Goal: Task Accomplishment & Management: Complete application form

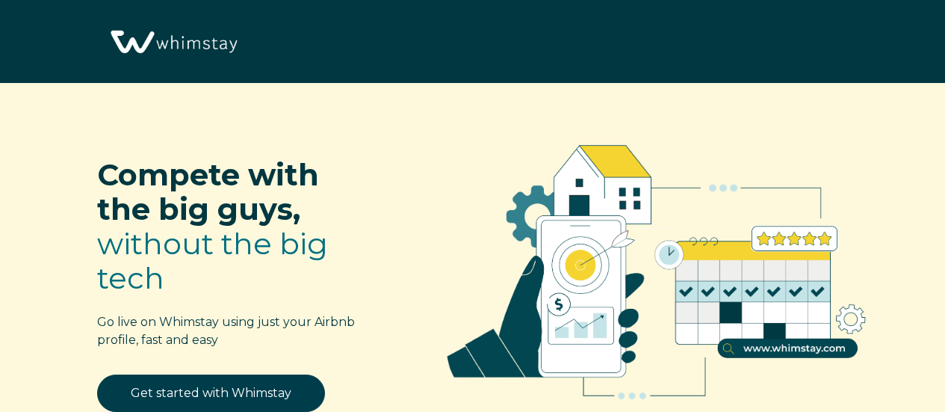
select select "US"
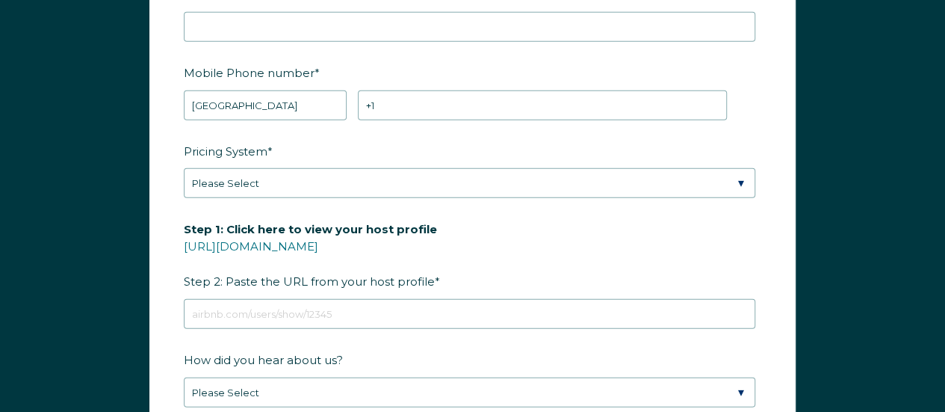
scroll to position [1926, 0]
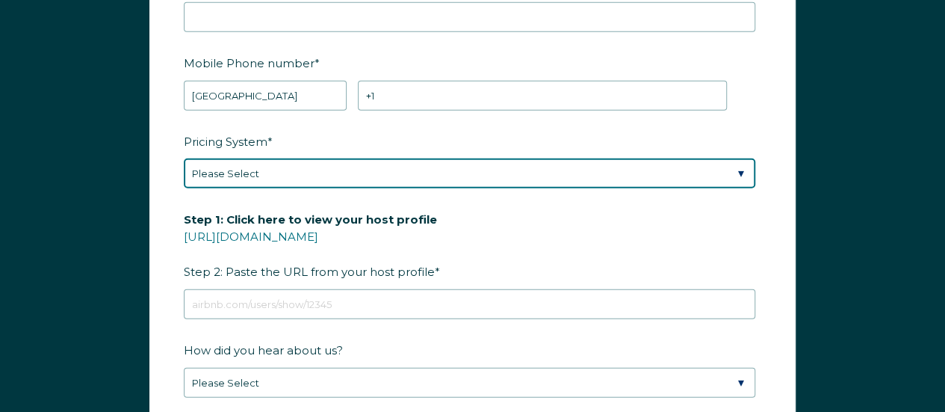
click at [740, 164] on select "Please Select Manual Airbnb Smart Pricing PriceLabs Wheelhouse Beyond Pricing 3…" at bounding box center [469, 173] width 571 height 30
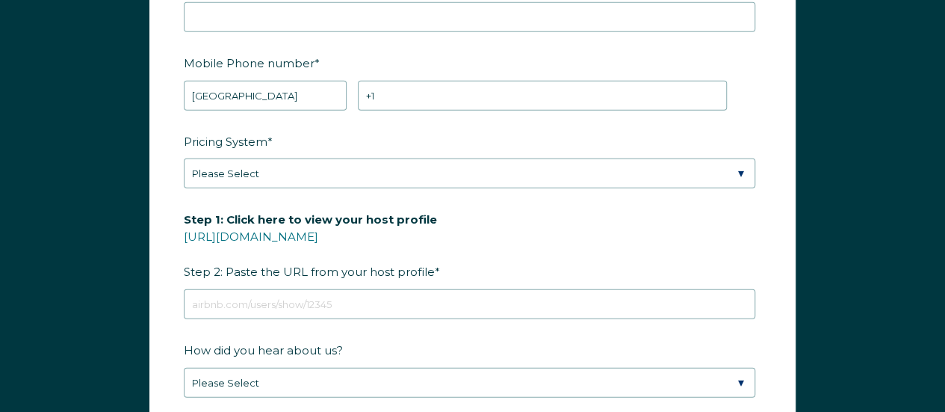
click at [772, 197] on form "First Name * Last Name * RBO Token Company ID Referrer Code Dialer Code SSOB Co…" at bounding box center [472, 206] width 645 height 692
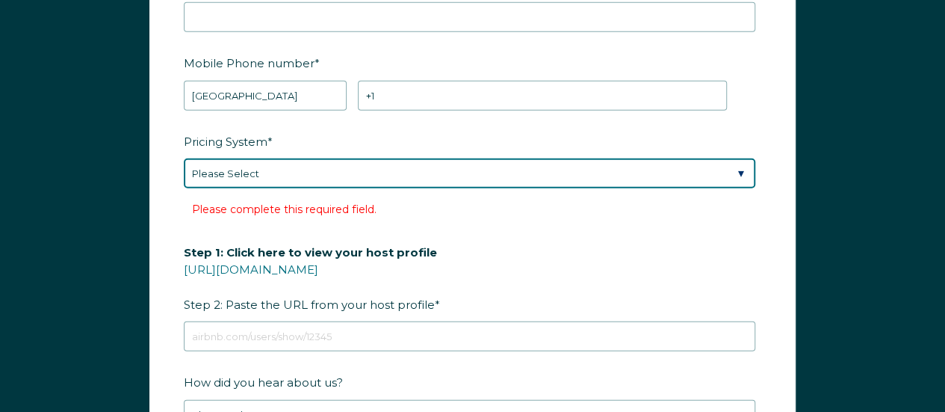
click at [742, 165] on select "Please Select Manual Airbnb Smart Pricing PriceLabs Wheelhouse Beyond Pricing 3…" at bounding box center [469, 173] width 571 height 30
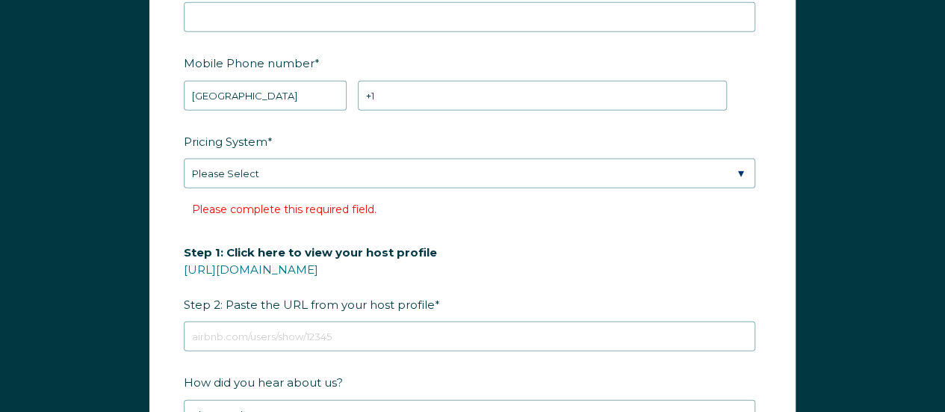
click at [773, 221] on form "First Name * Last Name * RBO Token Company ID Referrer Code Dialer Code SSOB Co…" at bounding box center [472, 222] width 645 height 725
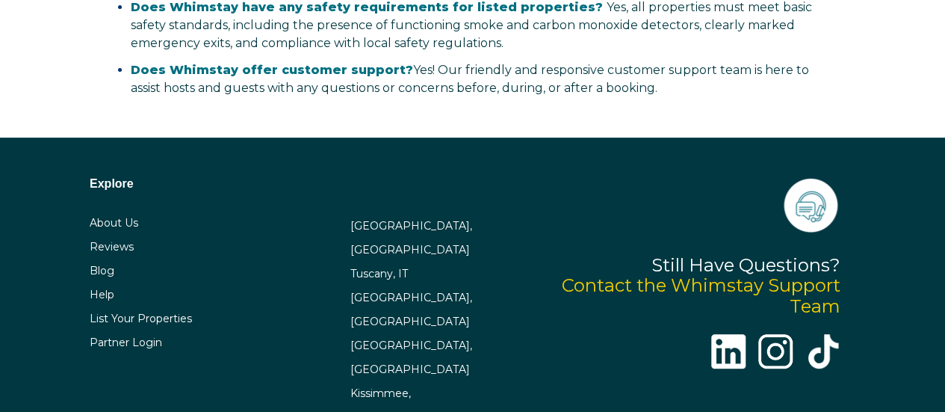
scroll to position [3064, 0]
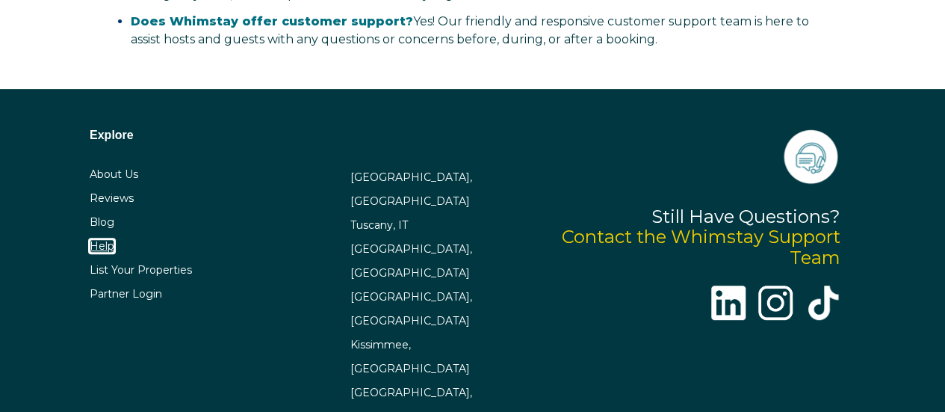
click at [96, 240] on link "Help" at bounding box center [102, 245] width 25 height 13
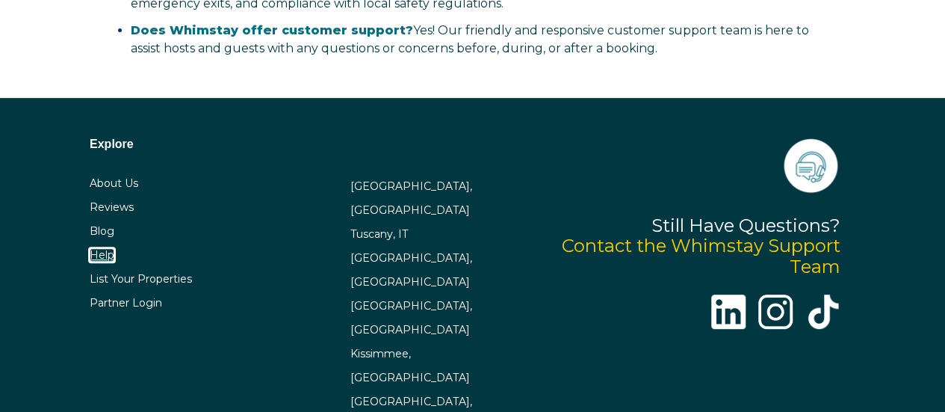
scroll to position [3054, 0]
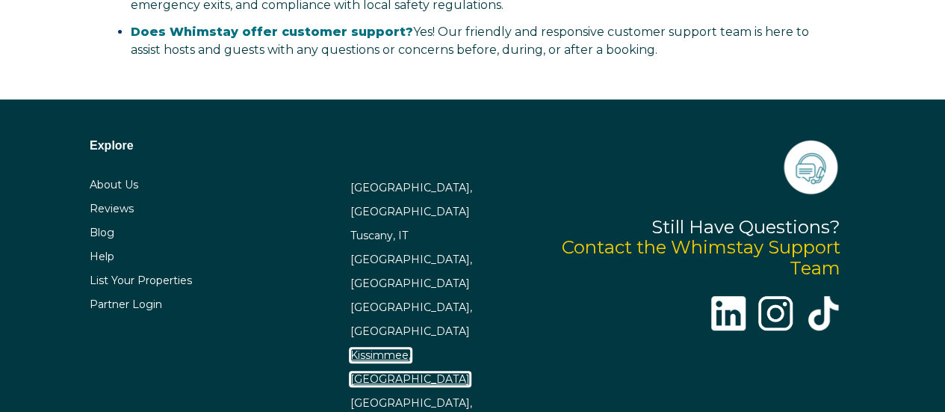
click at [367, 348] on link "Kissimmee, FL" at bounding box center [410, 366] width 120 height 37
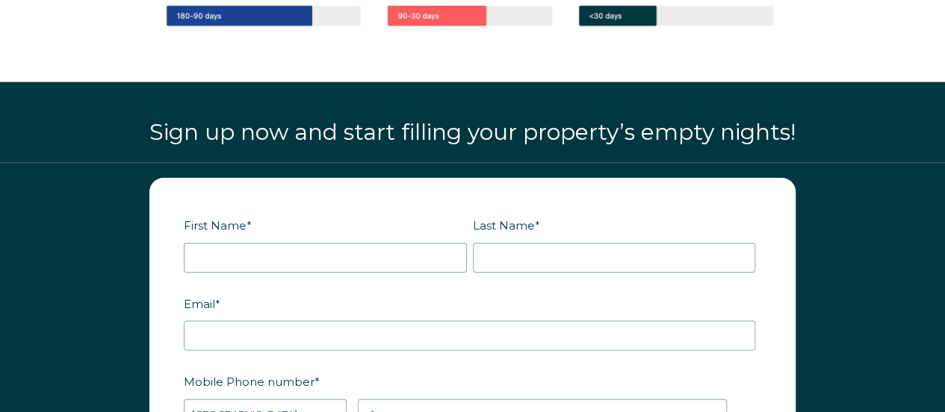
scroll to position [1647, 0]
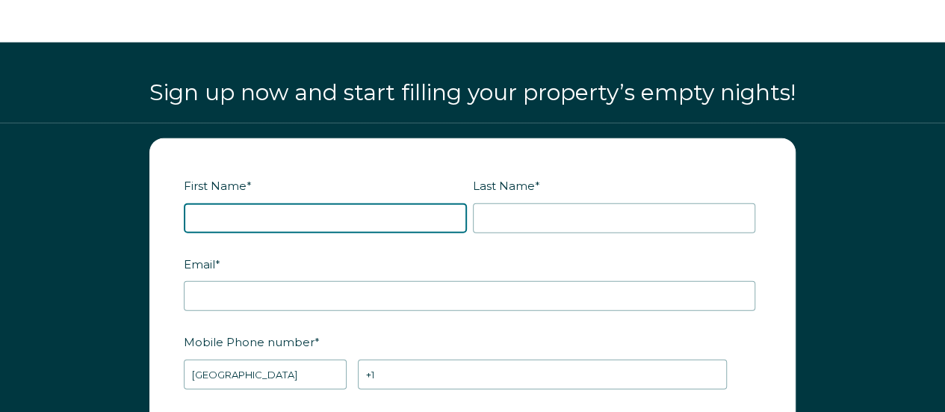
click at [307, 220] on input "First Name *" at bounding box center [325, 218] width 283 height 30
type input "HANNAH"
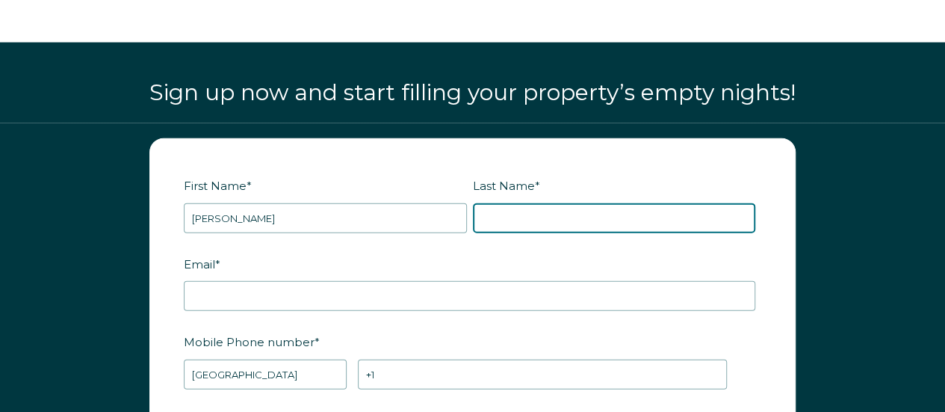
click at [499, 211] on input "Last Name *" at bounding box center [614, 218] width 283 height 30
type input "NAVA"
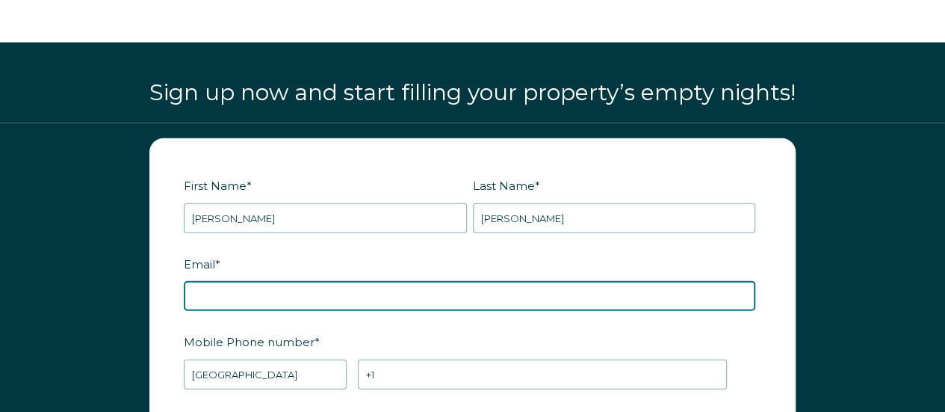
click at [406, 290] on input "Email *" at bounding box center [469, 296] width 571 height 30
type input "navahana@gmail.com"
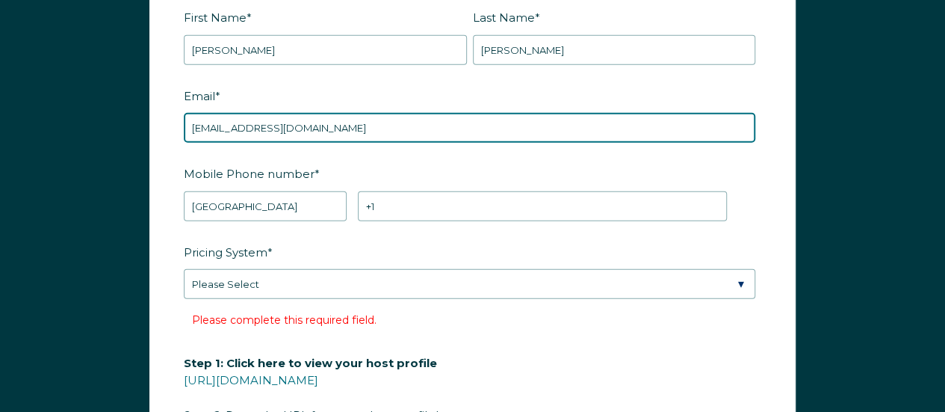
scroll to position [1816, 0]
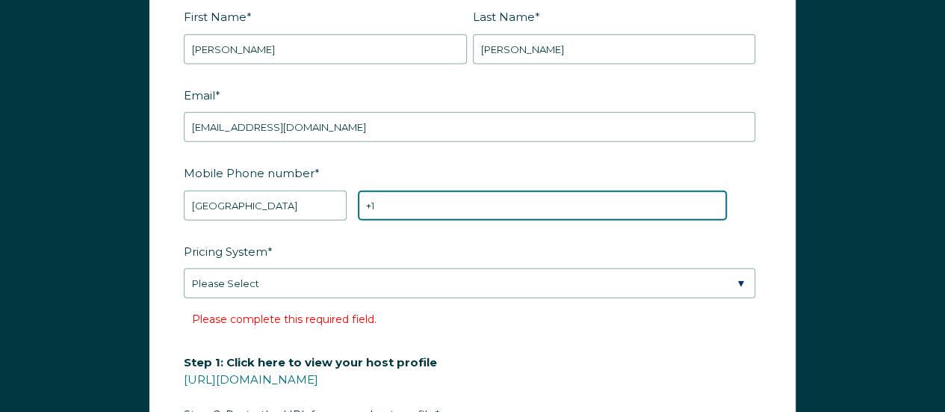
click at [390, 200] on input "+1" at bounding box center [542, 205] width 369 height 30
type input "+1 3054096832"
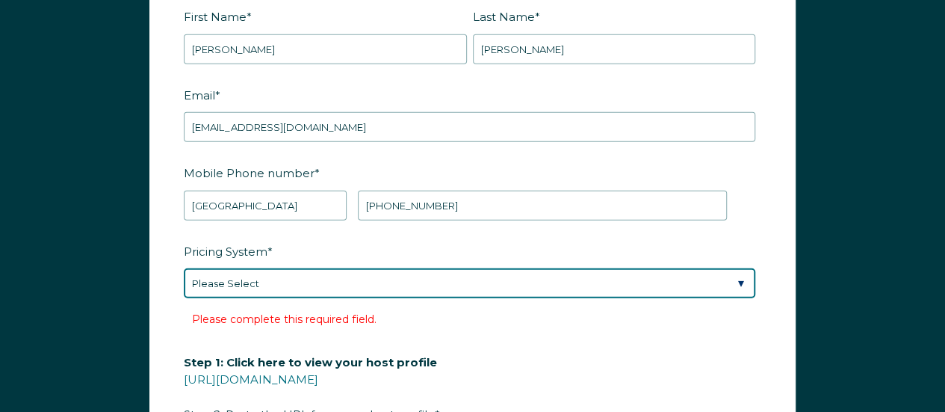
click at [349, 274] on select "Please Select Manual Airbnb Smart Pricing PriceLabs Wheelhouse Beyond Pricing 3…" at bounding box center [469, 283] width 571 height 30
select select "Manual"
click at [184, 268] on select "Please Select Manual Airbnb Smart Pricing PriceLabs Wheelhouse Beyond Pricing 3…" at bounding box center [469, 283] width 571 height 30
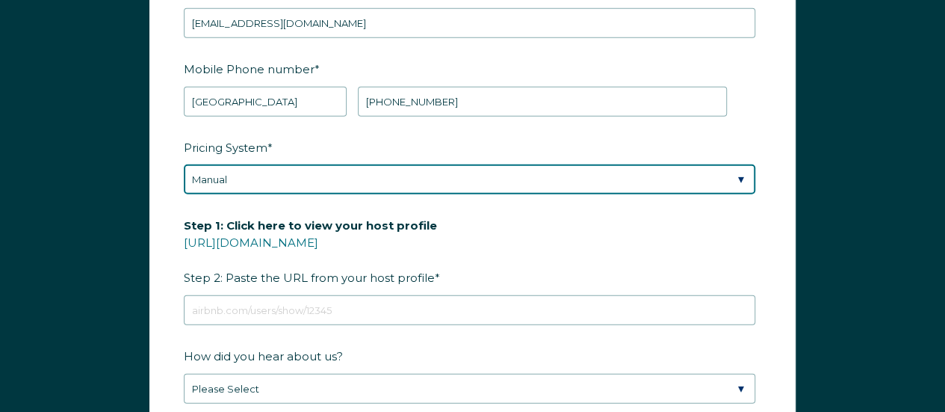
scroll to position [1921, 0]
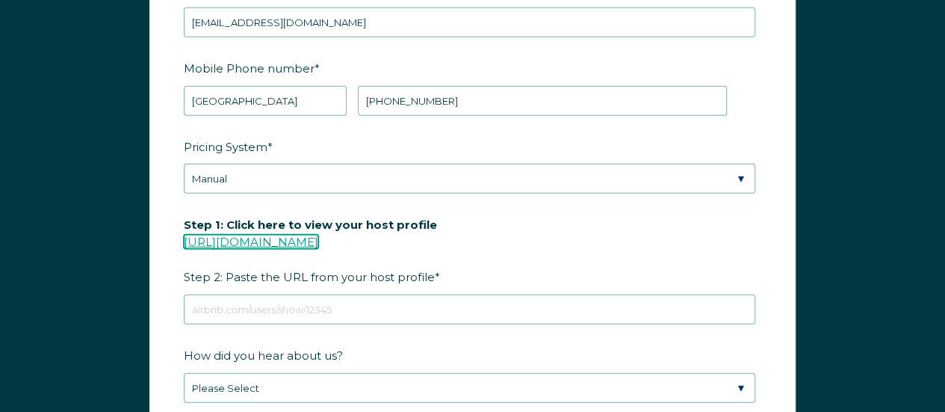
click at [263, 235] on link "https://www.airbnb.com/users/show/" at bounding box center [251, 242] width 134 height 14
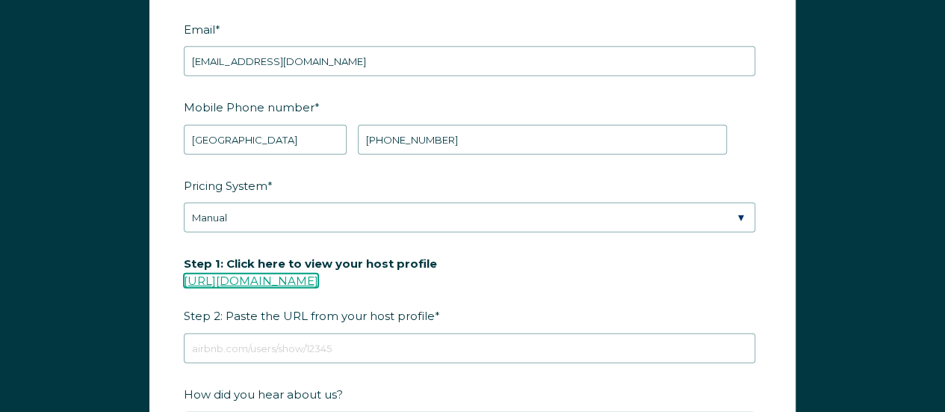
scroll to position [1881, 0]
click at [295, 274] on link "https://www.airbnb.com/users/show/" at bounding box center [251, 281] width 134 height 14
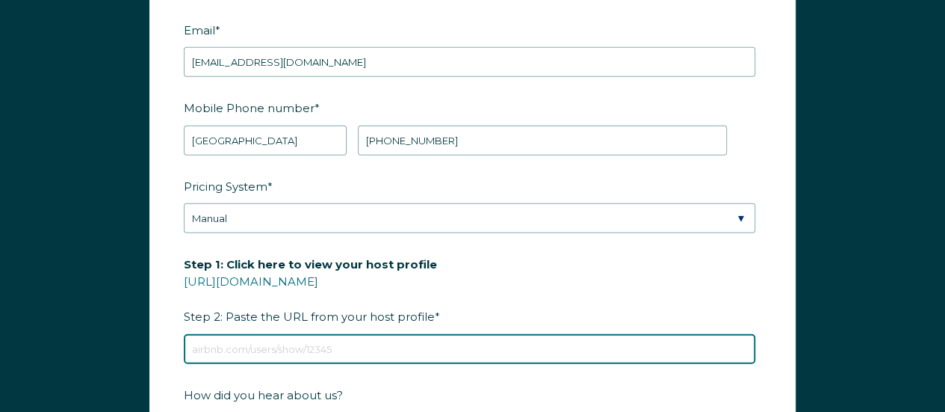
click at [248, 340] on input "Step 1: Click here to view your host profile https://www.airbnb.com/users/show/…" at bounding box center [469, 349] width 571 height 30
paste input "https://www.airbnb.com/users/show/564605"
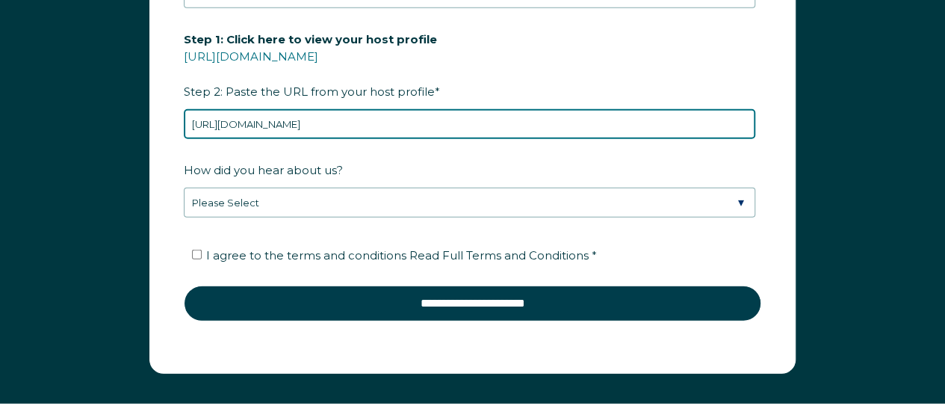
scroll to position [2107, 0]
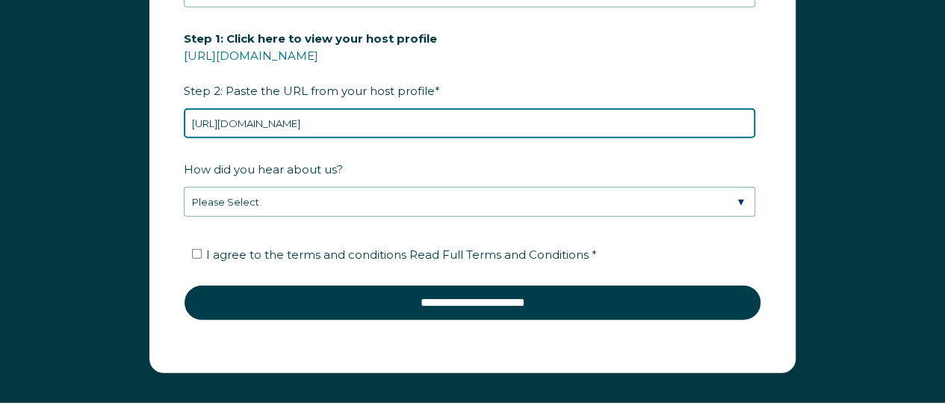
type input "https://www.airbnb.com/users/show/564605"
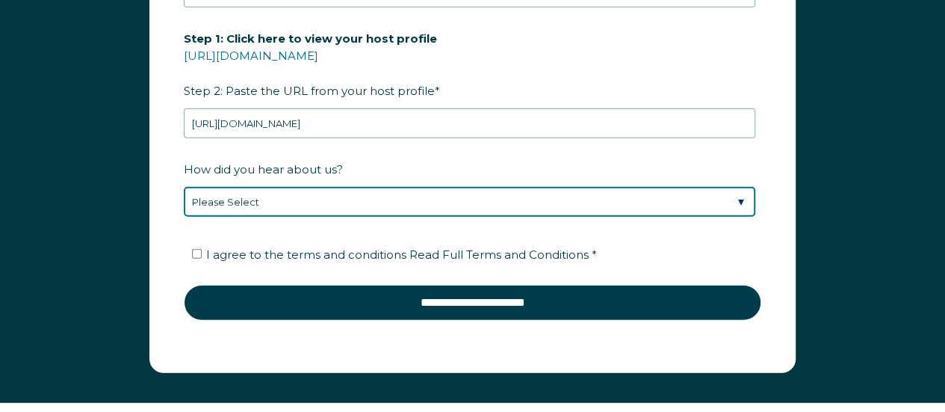
click at [416, 196] on select "Please Select Discovered Whimstay at an event or conference Found Whimstay thro…" at bounding box center [469, 202] width 571 height 30
select select "Social Media"
click at [184, 187] on select "Please Select Discovered Whimstay at an event or conference Found Whimstay thro…" at bounding box center [469, 202] width 571 height 30
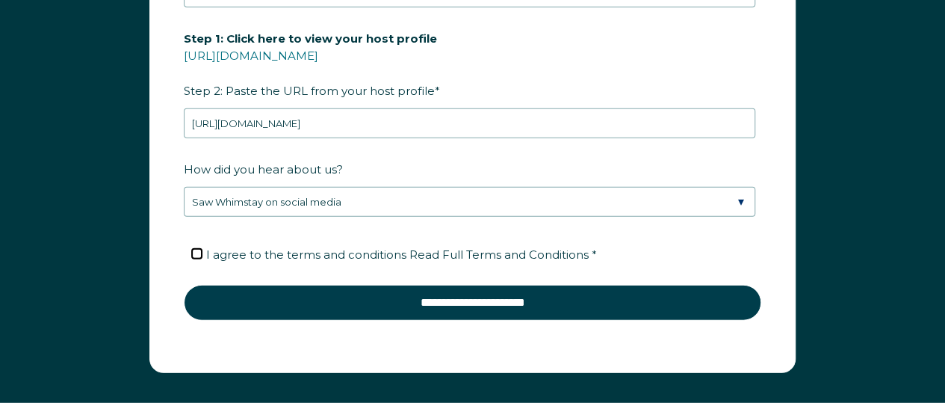
click at [194, 249] on input "I agree to the terms and conditions Read Full Terms and Conditions *" at bounding box center [197, 254] width 10 height 10
checkbox input "true"
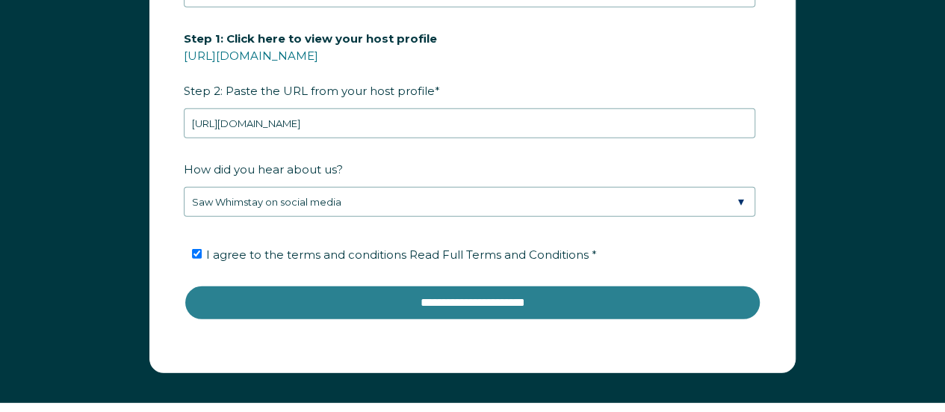
click at [456, 288] on input "**********" at bounding box center [472, 303] width 577 height 36
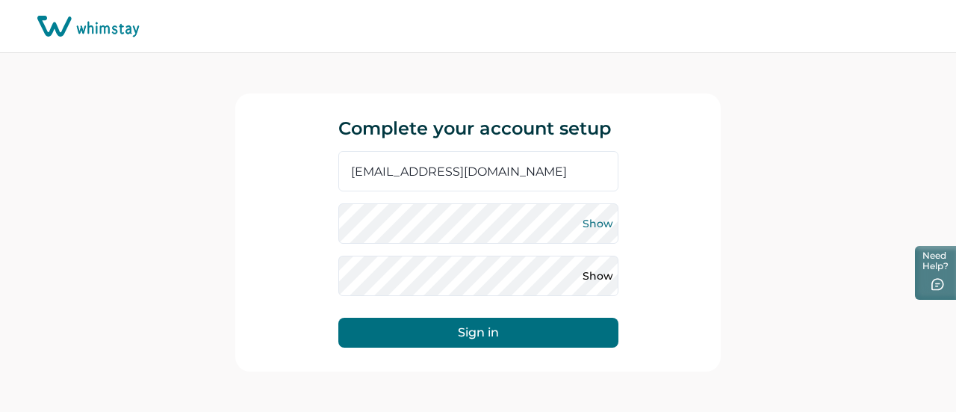
click at [594, 225] on button "Show" at bounding box center [598, 223] width 24 height 24
click at [596, 221] on button "Hide" at bounding box center [598, 223] width 24 height 24
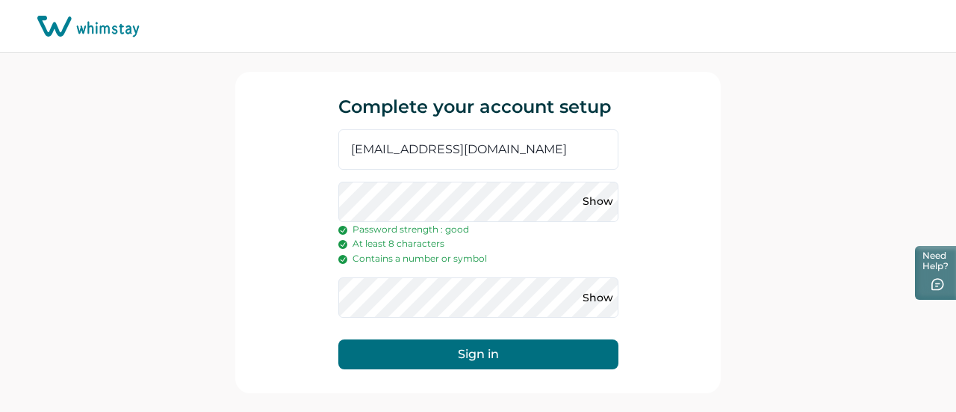
click at [523, 244] on p "At least 8 characters" at bounding box center [478, 243] width 280 height 15
click at [467, 367] on button "Sign in" at bounding box center [478, 354] width 280 height 30
click at [468, 353] on button "Sign in" at bounding box center [478, 354] width 280 height 30
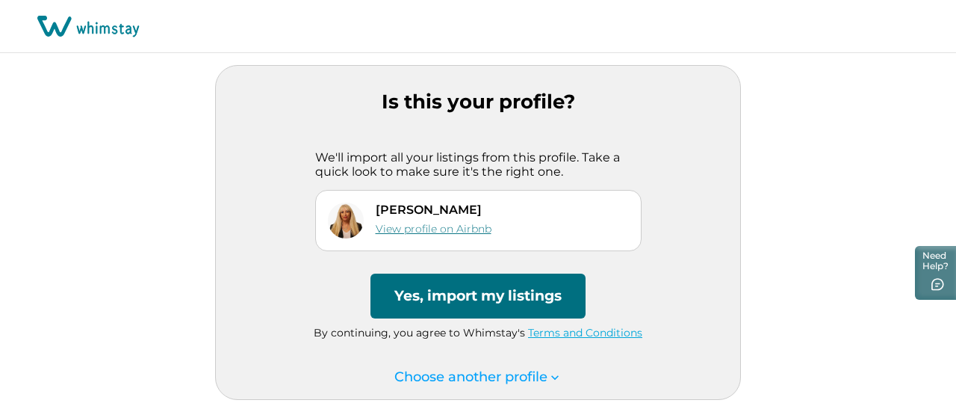
click at [418, 227] on link "View profile on Airbnb" at bounding box center [434, 228] width 116 height 13
click at [484, 291] on button "Yes, import my listings" at bounding box center [478, 295] width 215 height 45
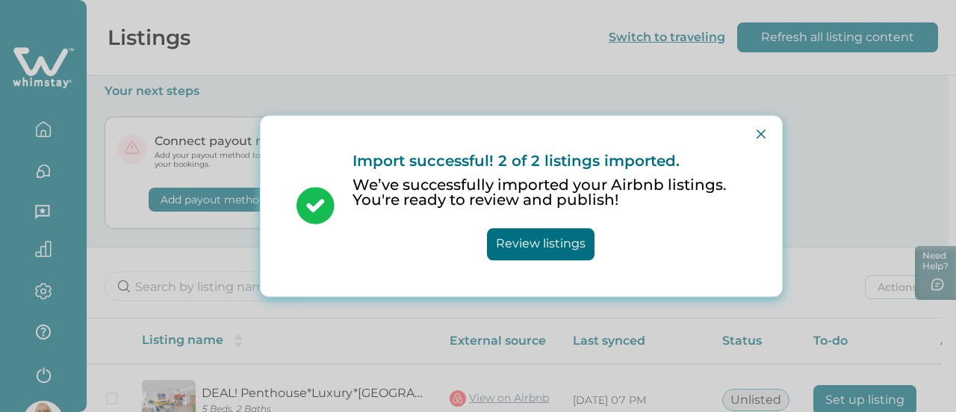
click at [547, 241] on button "Review listings" at bounding box center [541, 244] width 108 height 32
click at [756, 136] on button "Close" at bounding box center [761, 134] width 24 height 24
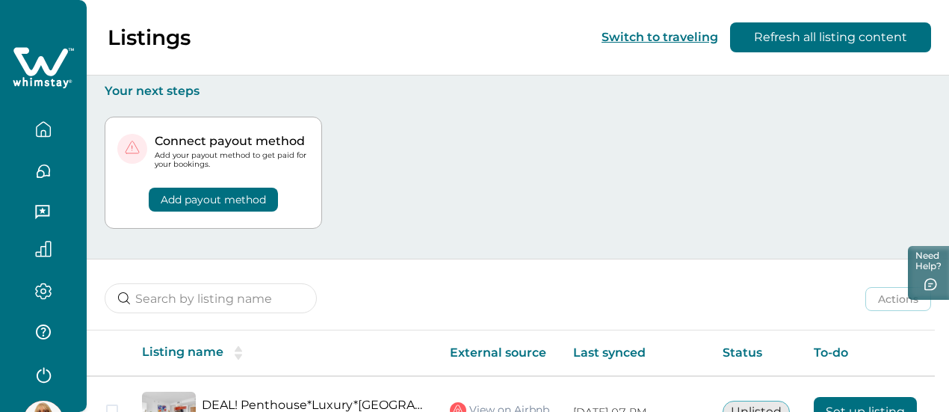
click at [201, 199] on button "Add payout method" at bounding box center [213, 199] width 129 height 24
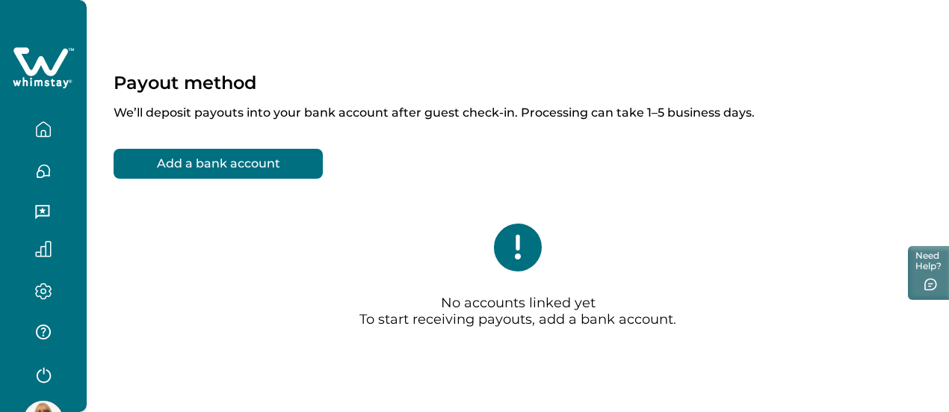
click at [219, 168] on button "Add a bank account" at bounding box center [218, 164] width 209 height 30
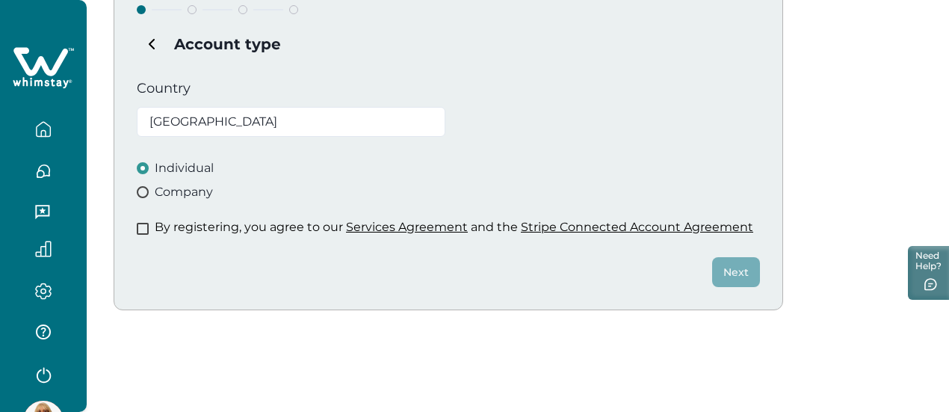
scroll to position [179, 0]
click at [141, 229] on span at bounding box center [143, 228] width 12 height 12
click at [722, 271] on button "Next" at bounding box center [736, 271] width 48 height 30
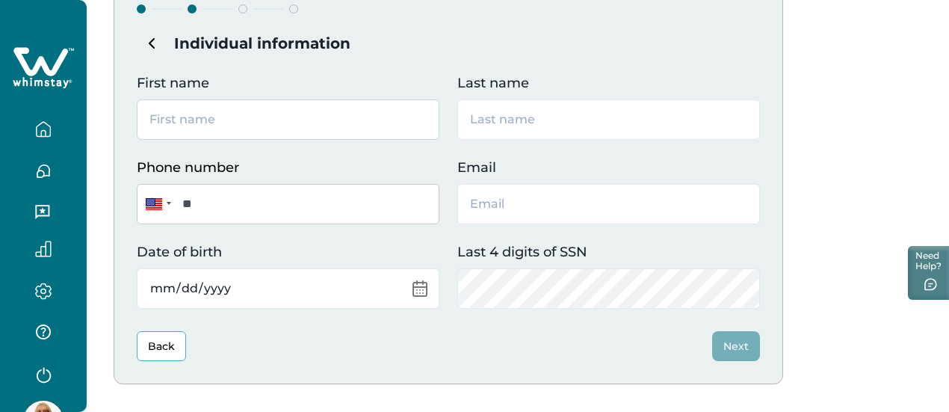
click at [279, 123] on input "First name" at bounding box center [288, 119] width 303 height 40
type input "Hannah"
click at [483, 113] on input "Last name" at bounding box center [608, 119] width 303 height 40
type input "Nava"
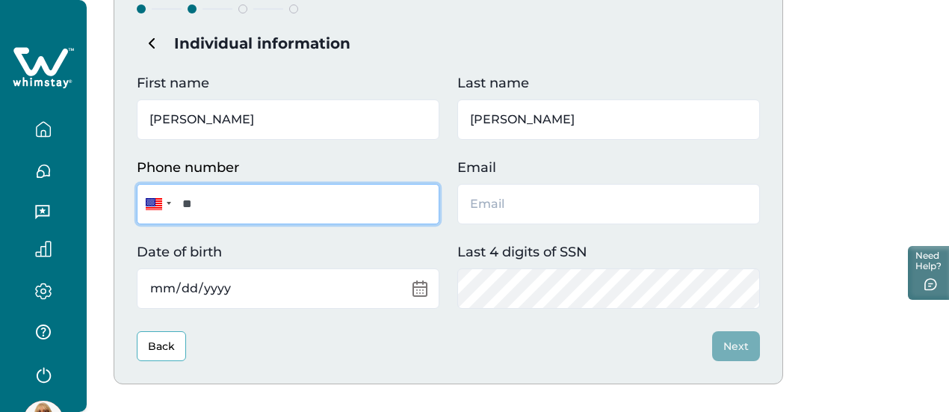
click at [251, 201] on input "**" at bounding box center [288, 204] width 303 height 40
type input "**********"
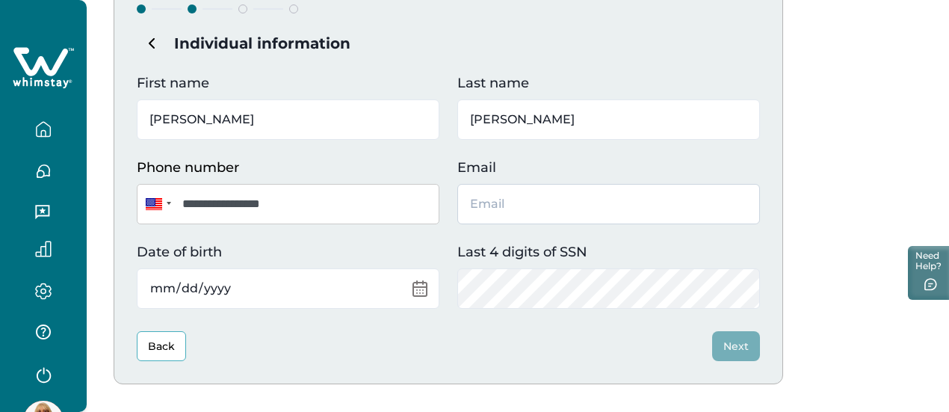
click at [486, 202] on input "Email" at bounding box center [608, 204] width 303 height 40
type input "navahana@gmail.com"
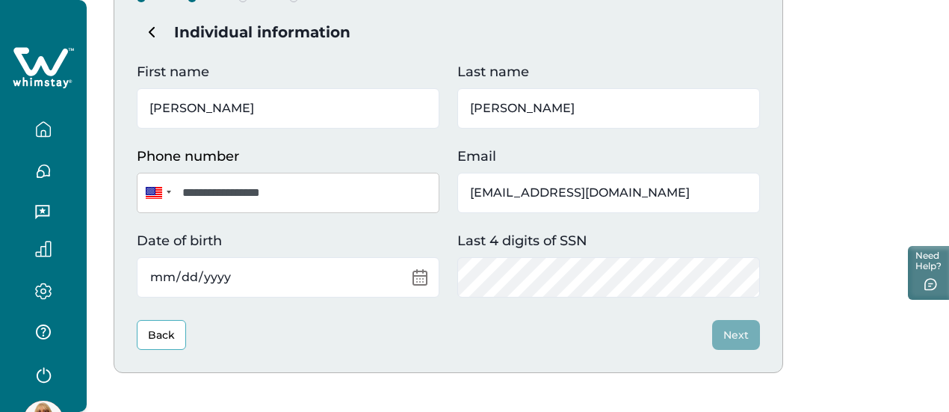
scroll to position [261, 0]
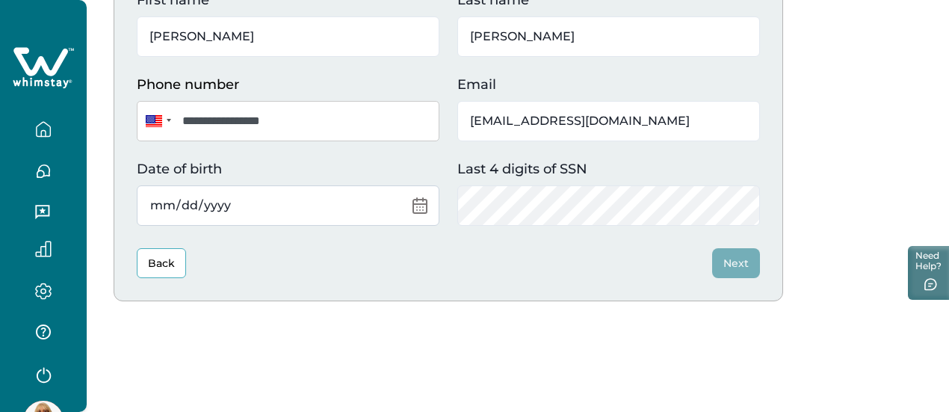
click at [241, 202] on input "Date of birth" at bounding box center [288, 205] width 303 height 40
type input "1964-05-16"
click at [478, 262] on div "Back Next" at bounding box center [448, 263] width 623 height 30
click at [716, 262] on button "Next" at bounding box center [736, 263] width 48 height 30
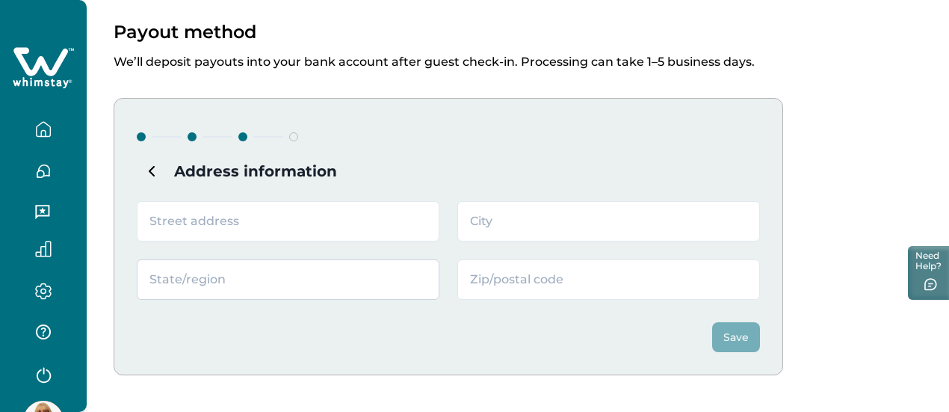
scroll to position [125, 0]
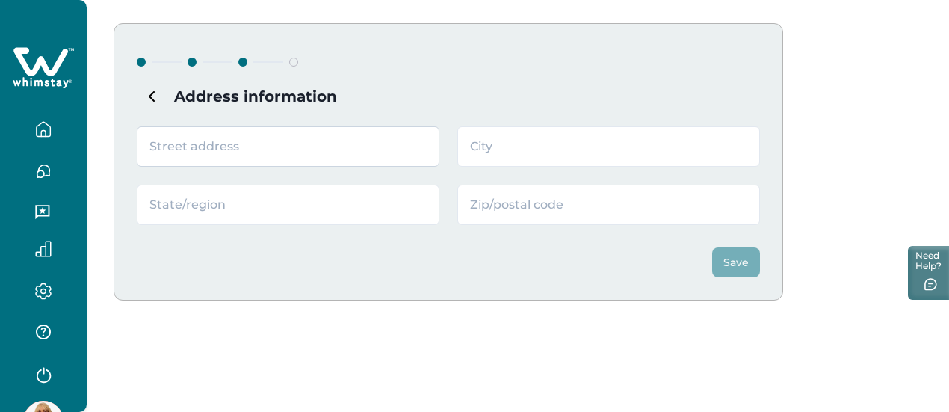
click at [232, 153] on input "text" at bounding box center [288, 146] width 303 height 40
type input "3600 Mystic Pointe Drive 1514"
type input "AVENTURA"
type input "Florida"
type input "33180"
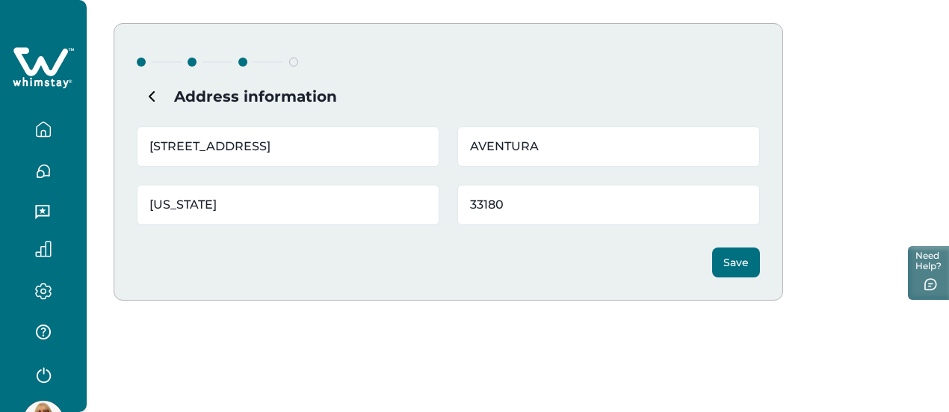
click at [731, 264] on button "Save" at bounding box center [736, 262] width 48 height 30
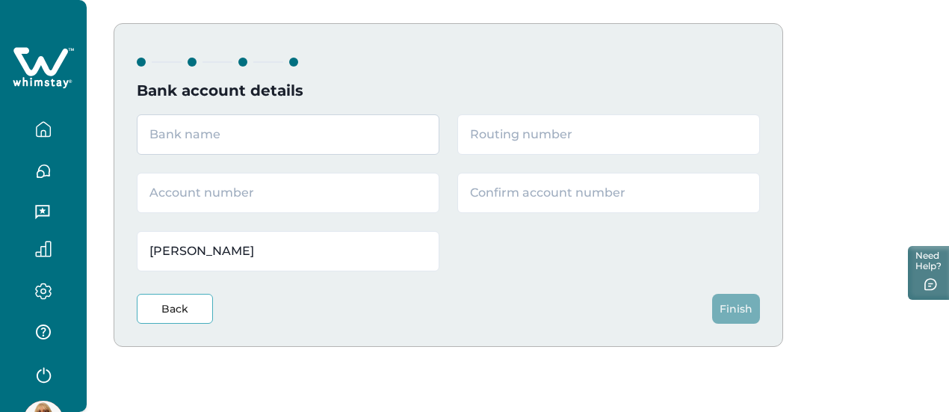
click at [306, 141] on input "text" at bounding box center [288, 134] width 303 height 40
type input "Chase"
click at [542, 134] on input "text" at bounding box center [608, 134] width 303 height 40
type input "267084131"
click at [408, 187] on input "text" at bounding box center [288, 193] width 303 height 40
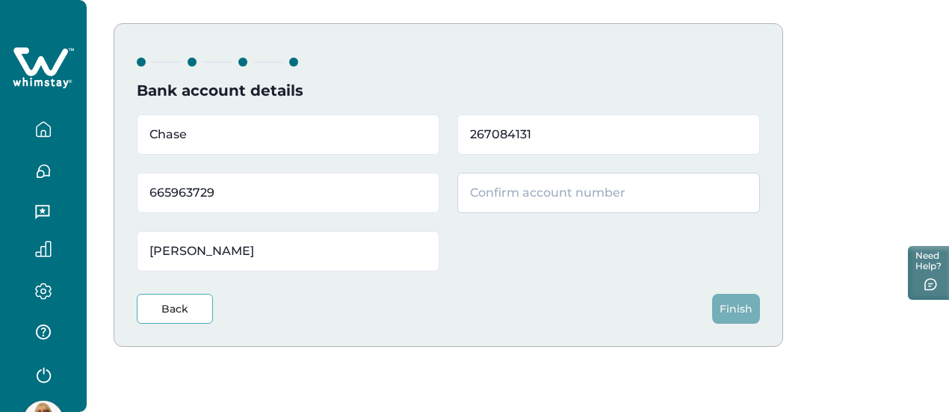
type input "665963729"
click at [462, 191] on input "text" at bounding box center [608, 193] width 303 height 40
type input "665963729"
click at [732, 307] on button "Finish" at bounding box center [736, 309] width 48 height 30
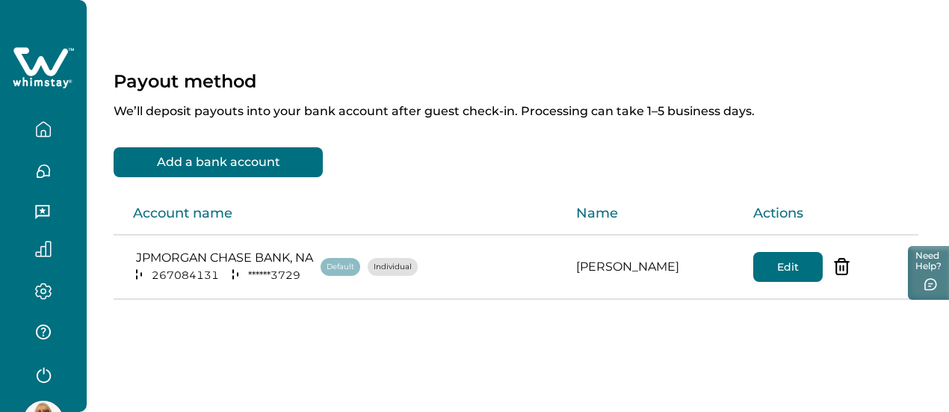
scroll to position [0, 0]
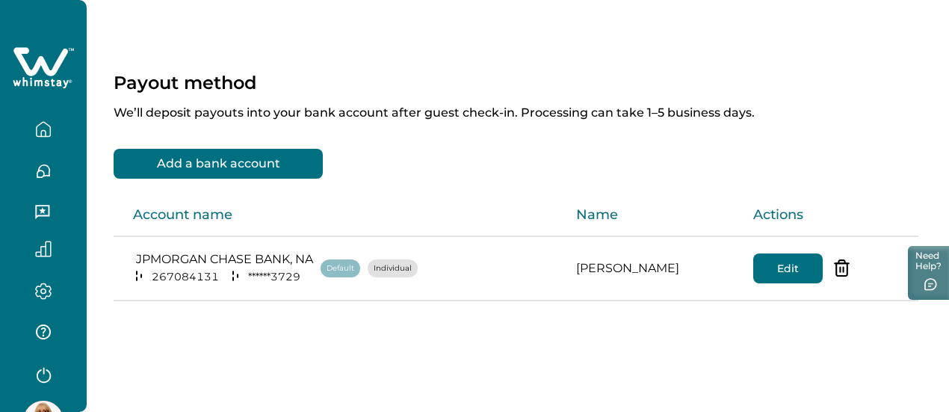
click at [39, 128] on icon "button" at bounding box center [43, 129] width 16 height 16
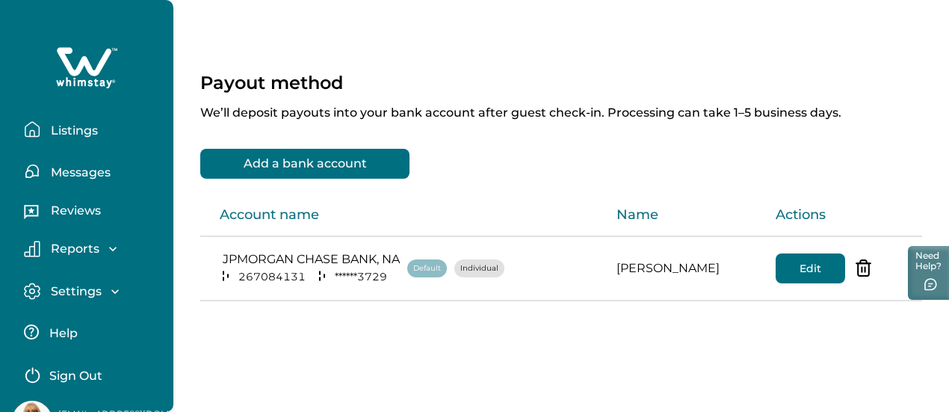
click at [78, 128] on p "Listings" at bounding box center [72, 130] width 52 height 15
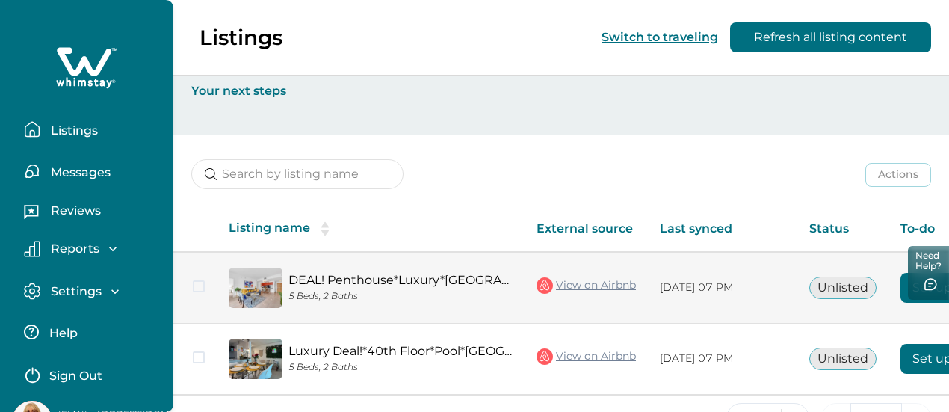
scroll to position [0, 134]
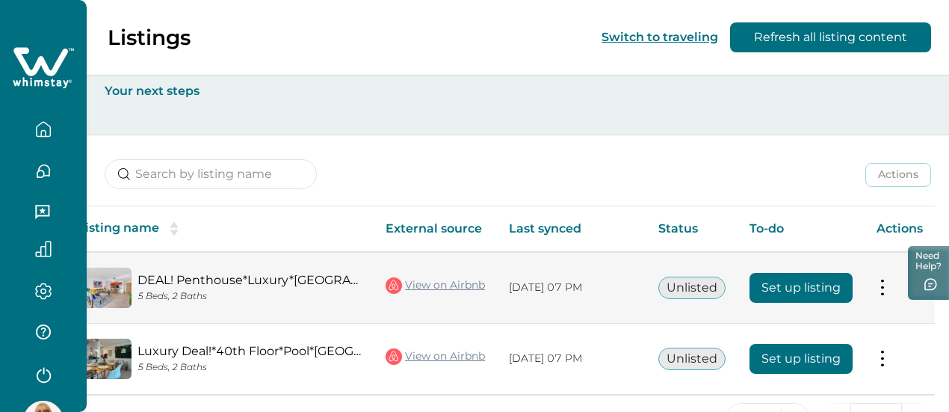
click at [778, 288] on button "Set up listing" at bounding box center [800, 288] width 103 height 30
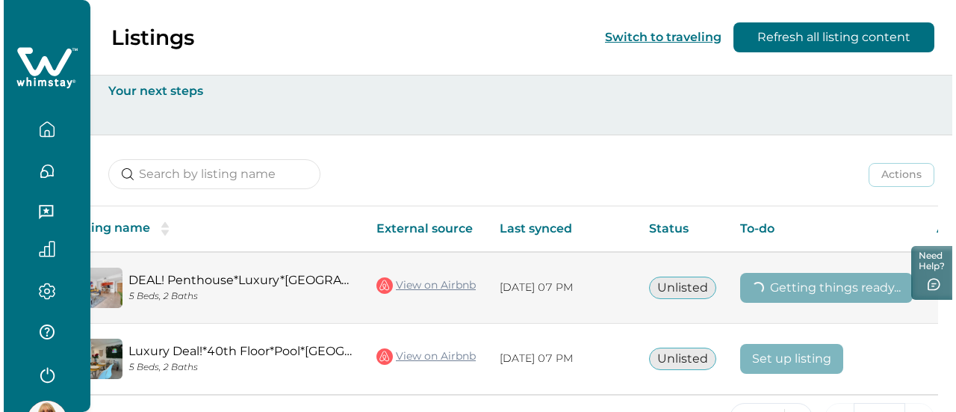
scroll to position [0, 55]
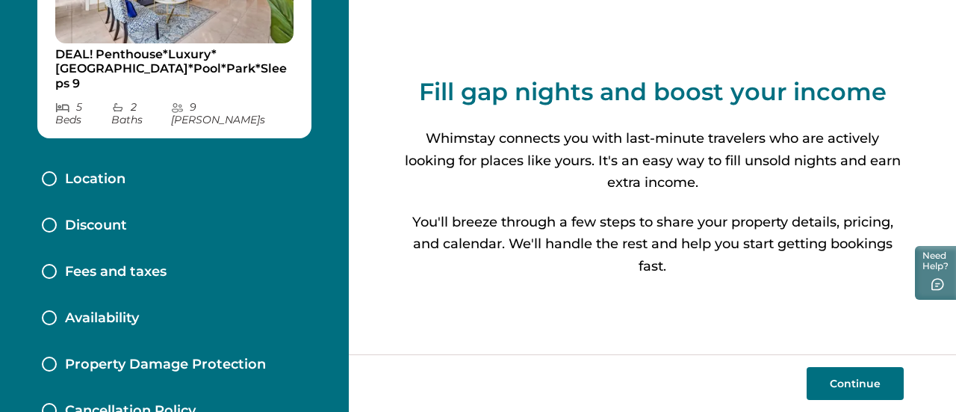
scroll to position [159, 0]
click at [832, 374] on button "Continue" at bounding box center [855, 383] width 97 height 33
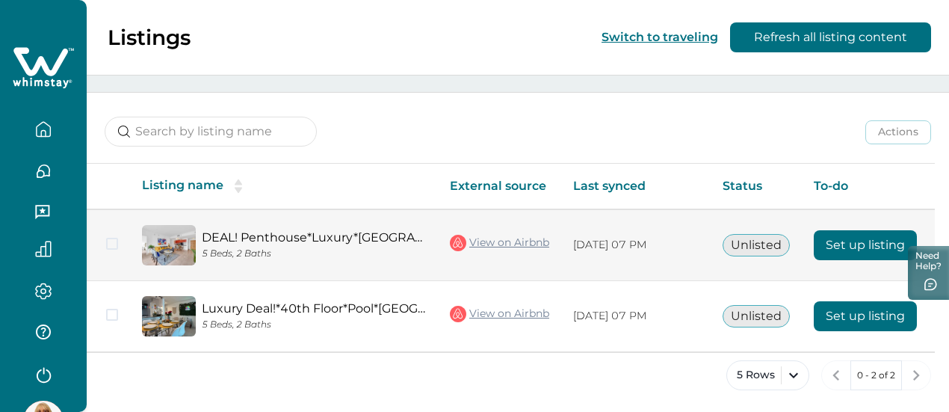
scroll to position [46, 0]
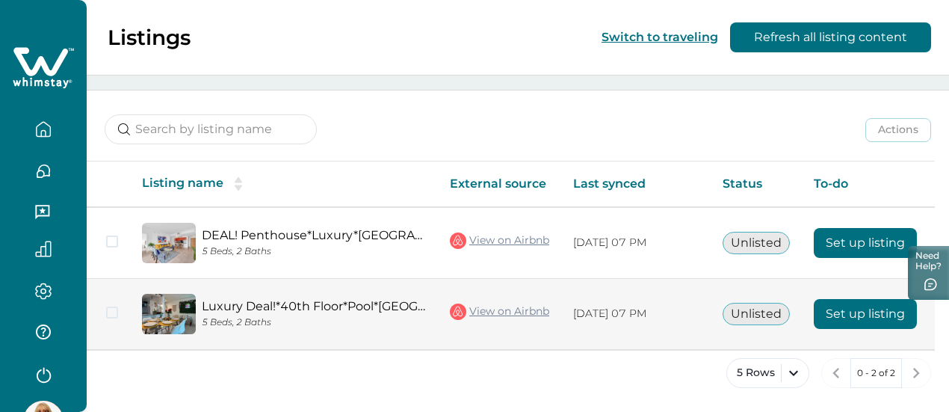
click at [872, 311] on button "Set up listing" at bounding box center [864, 314] width 103 height 30
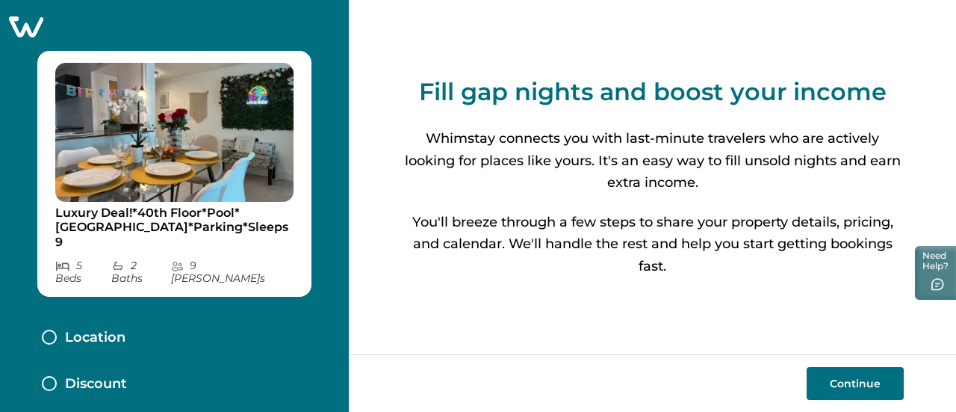
click at [838, 385] on button "Continue" at bounding box center [855, 383] width 97 height 33
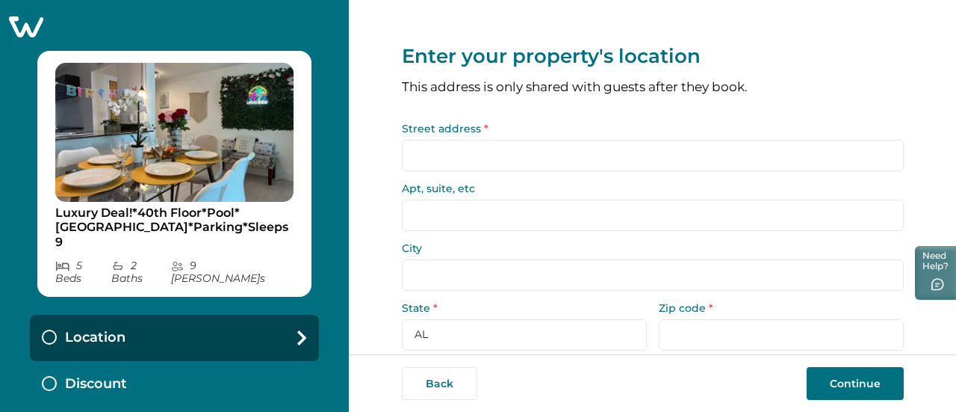
click at [528, 150] on input "Street address *" at bounding box center [653, 155] width 502 height 31
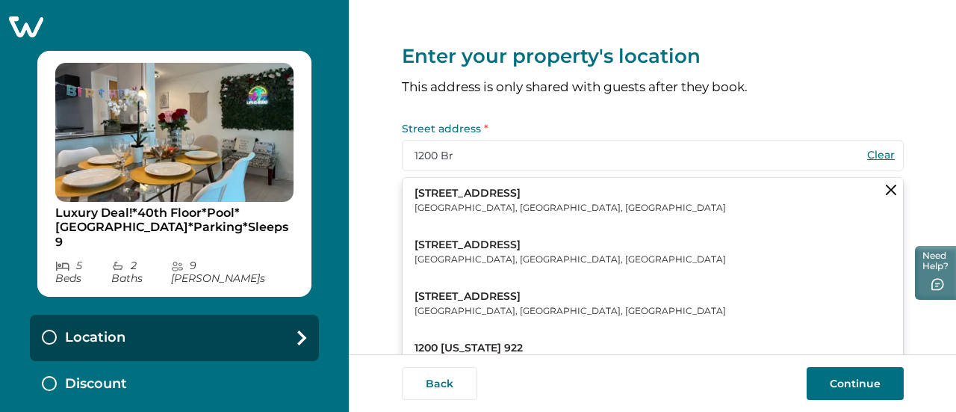
click at [506, 187] on p "1200 Brickell Bay Drive" at bounding box center [570, 193] width 311 height 15
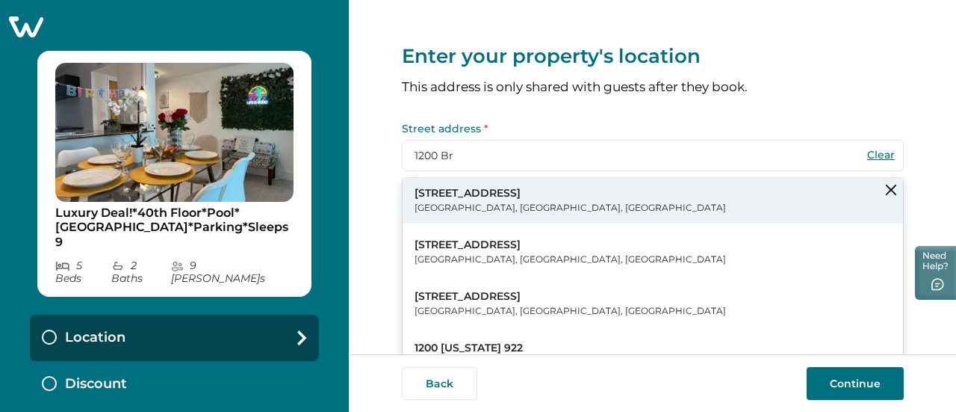
type input "1200 Brickell Bay Dr"
type input "[GEOGRAPHIC_DATA]"
select select "FL"
type input "33131"
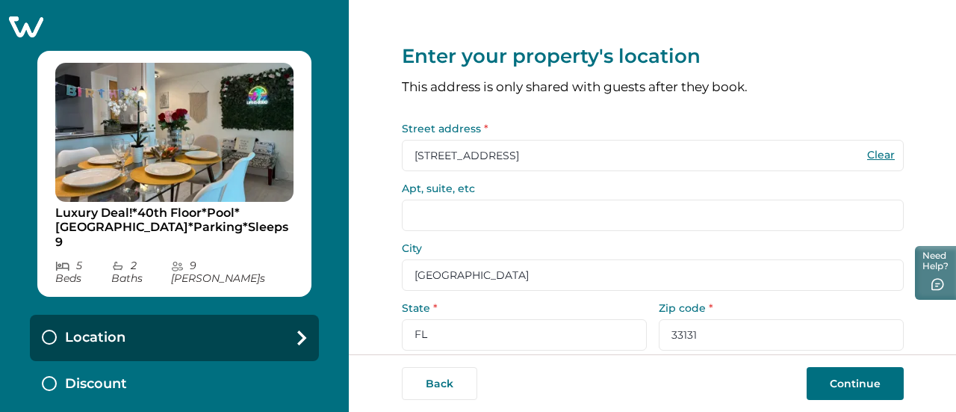
click at [459, 208] on input "Apt, suite, etc" at bounding box center [653, 214] width 502 height 31
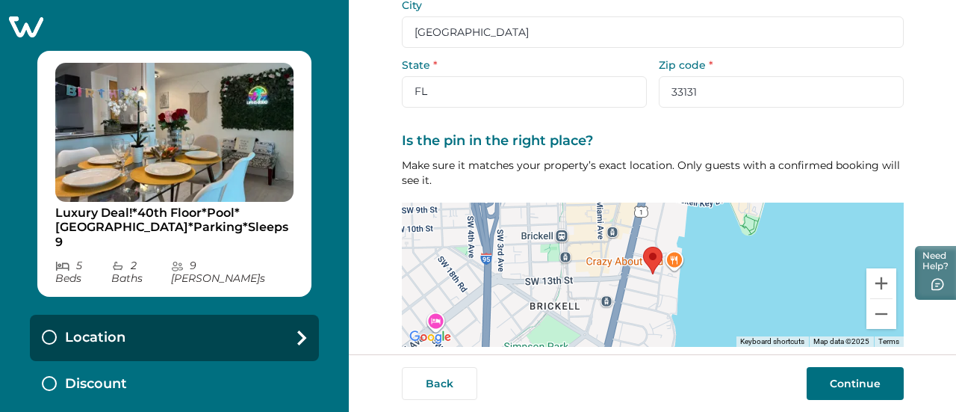
scroll to position [244, 0]
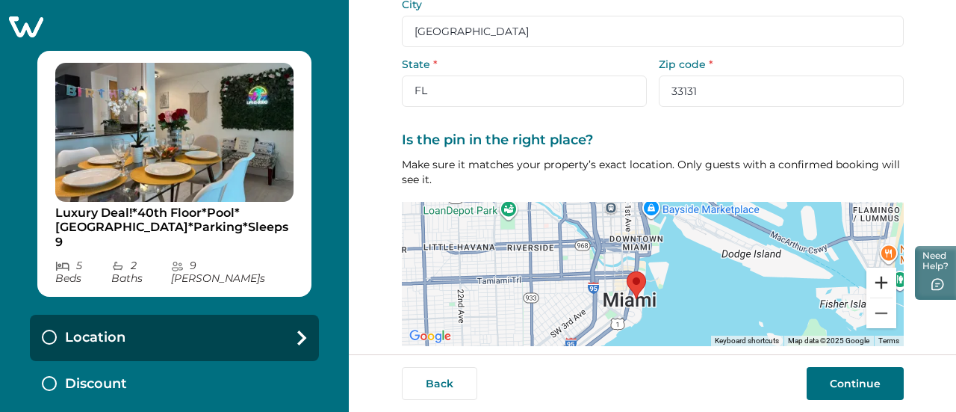
type input "4015"
click at [874, 279] on button "Zoom in" at bounding box center [882, 282] width 30 height 30
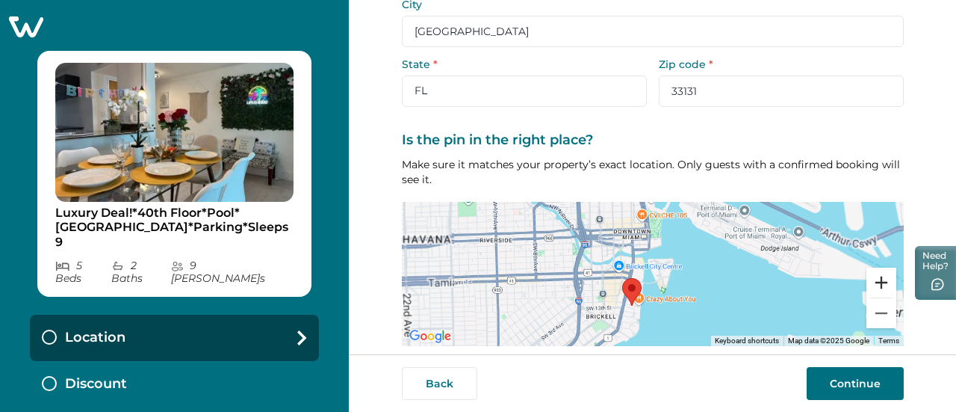
click at [874, 279] on button "Zoom in" at bounding box center [882, 282] width 30 height 30
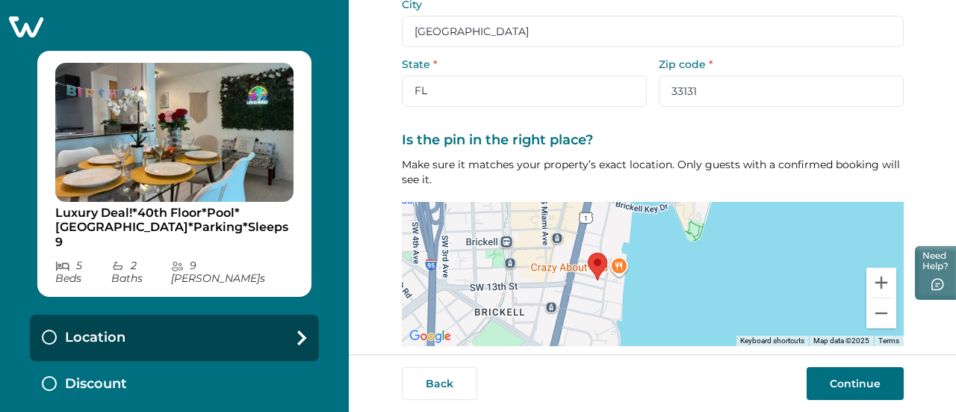
drag, startPoint x: 725, startPoint y: 303, endPoint x: 734, endPoint y: 198, distance: 105.0
click at [734, 198] on div "Is the pin in the right place? Make sure it matches your property’s exact locat…" at bounding box center [653, 239] width 502 height 214
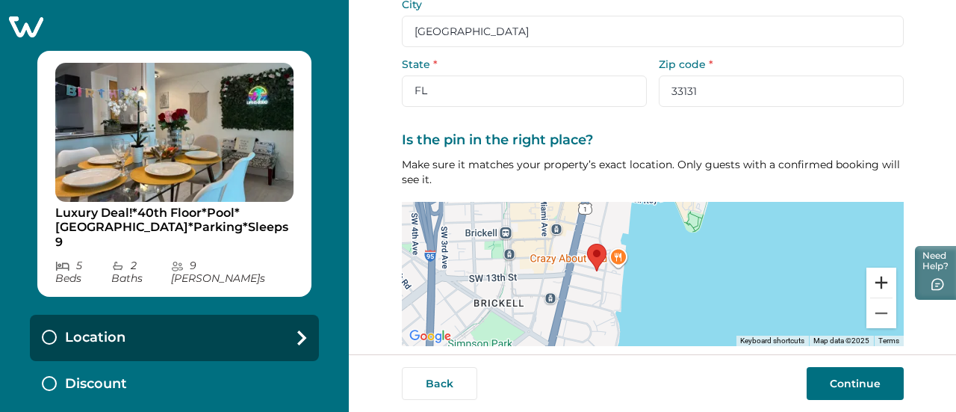
click at [878, 273] on button "Zoom in" at bounding box center [882, 282] width 30 height 30
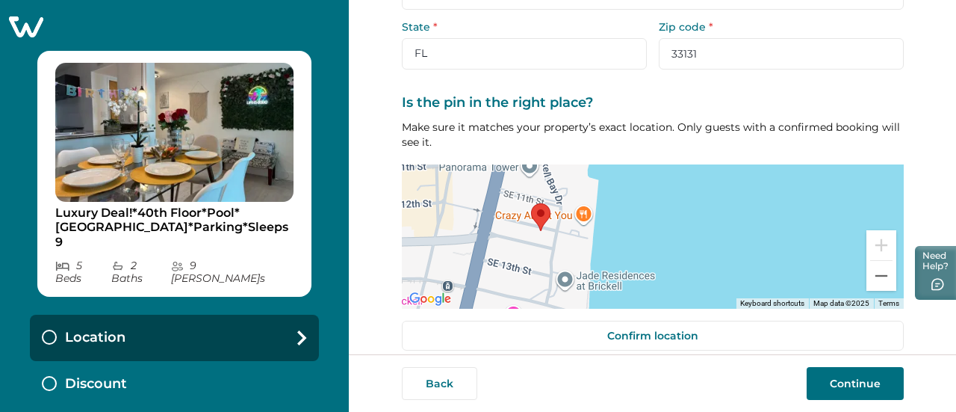
scroll to position [297, 0]
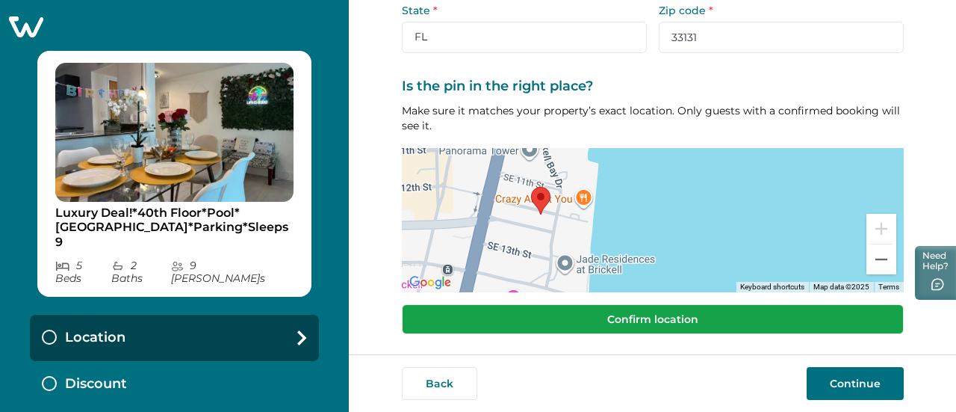
click at [669, 322] on button "Confirm location" at bounding box center [653, 319] width 502 height 30
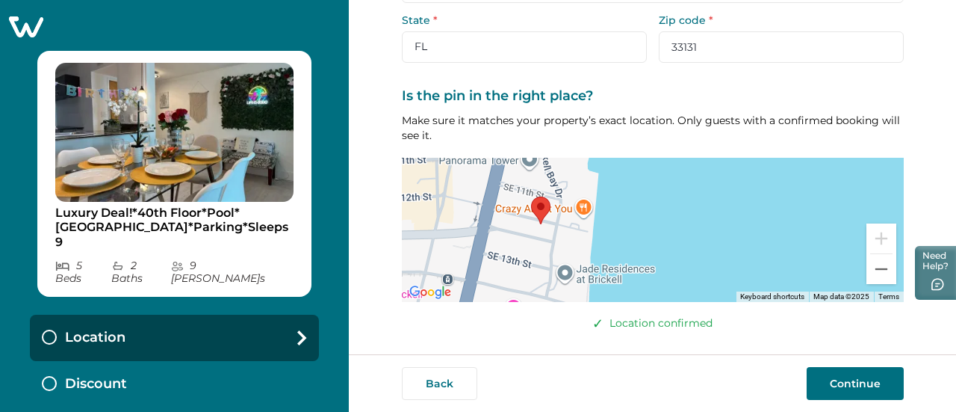
click at [825, 380] on button "Continue" at bounding box center [855, 383] width 97 height 33
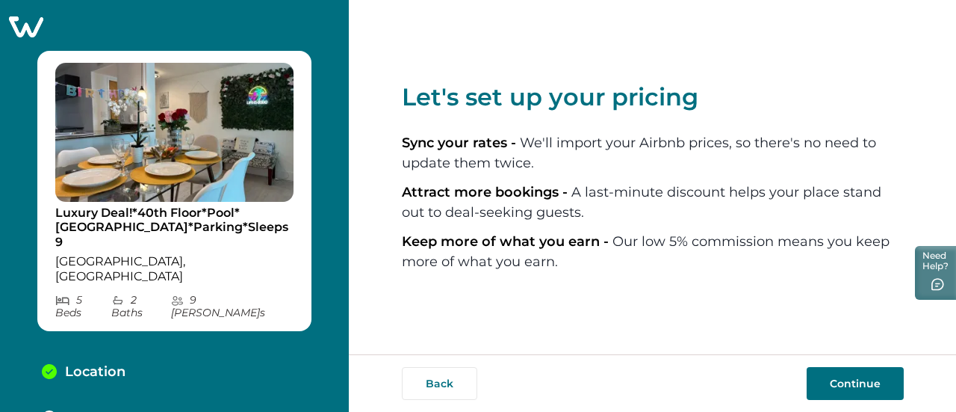
click at [825, 375] on button "Continue" at bounding box center [855, 383] width 97 height 33
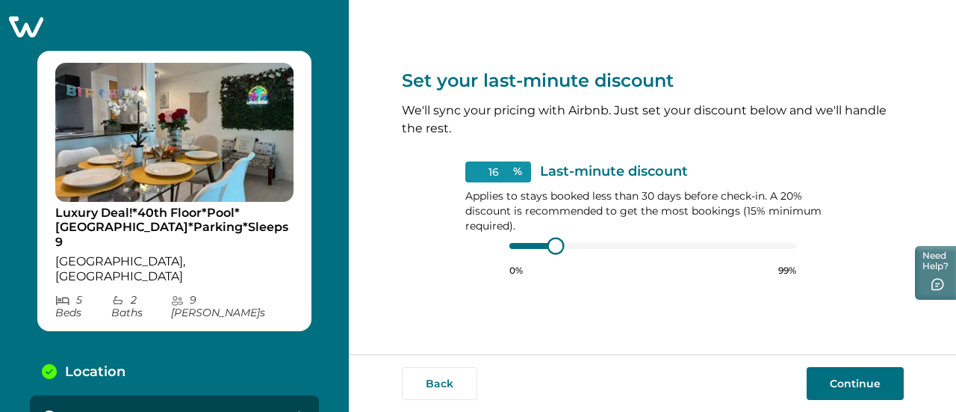
type input "15"
click at [527, 245] on div at bounding box center [652, 246] width 287 height 12
click at [521, 249] on div at bounding box center [652, 246] width 287 height 12
click at [825, 375] on button "Continue" at bounding box center [855, 383] width 97 height 33
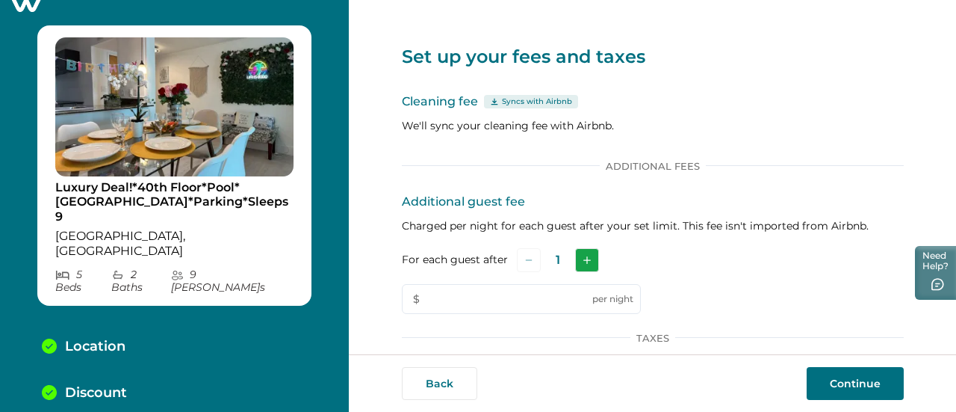
click at [583, 263] on icon "Add" at bounding box center [586, 259] width 7 height 7
click at [578, 263] on button "Add" at bounding box center [589, 260] width 24 height 24
click at [462, 297] on input "text" at bounding box center [521, 299] width 239 height 30
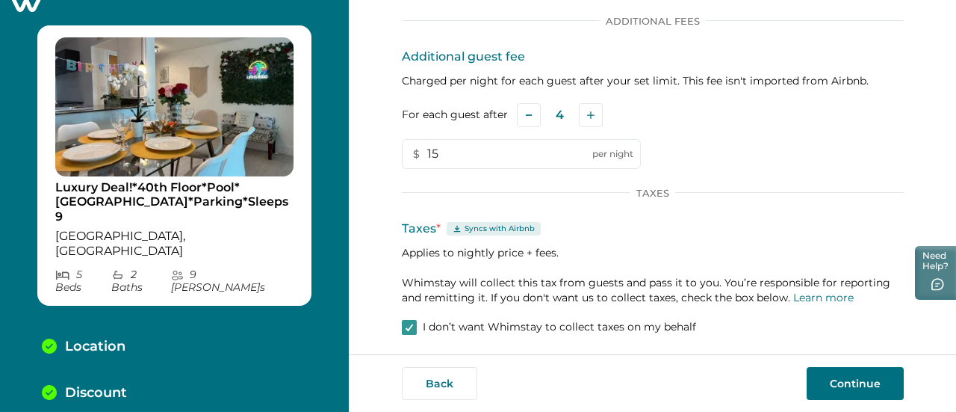
scroll to position [149, 0]
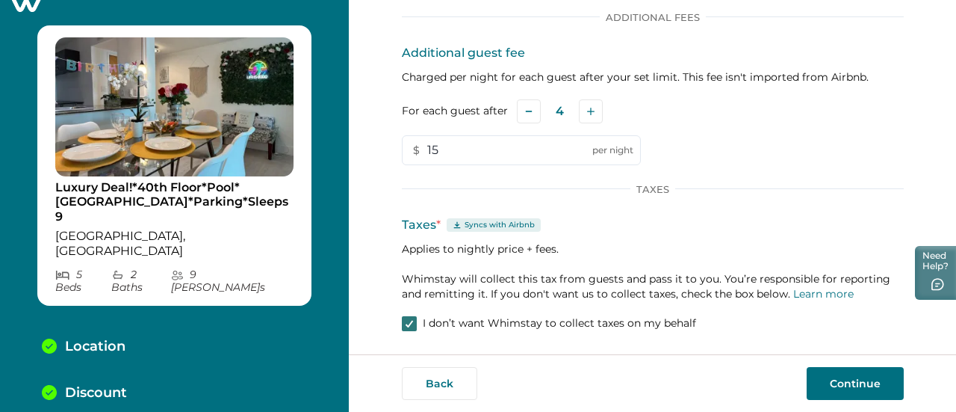
type input "15"
click at [406, 324] on polyline at bounding box center [409, 323] width 7 height 6
click at [837, 383] on button "Continue" at bounding box center [855, 383] width 97 height 33
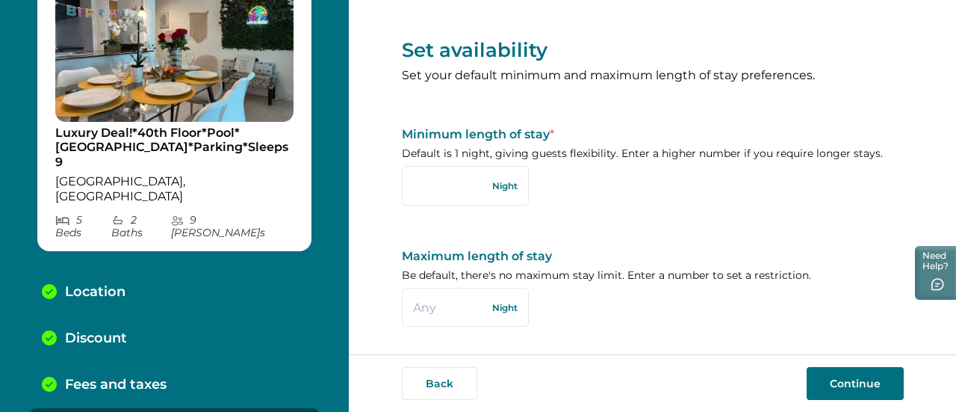
scroll to position [4, 0]
click at [467, 190] on input "text" at bounding box center [465, 186] width 127 height 39
type input "3"
click at [444, 306] on input "text" at bounding box center [465, 308] width 127 height 39
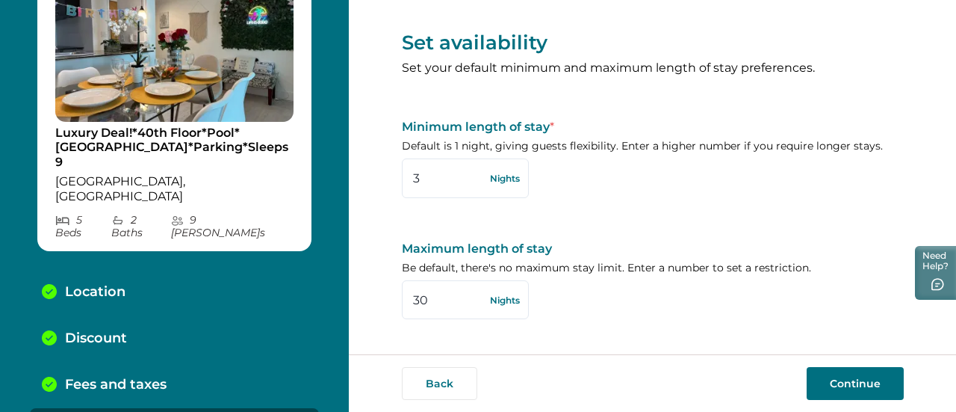
type input "3"
type input "60"
click at [846, 377] on button "Continue" at bounding box center [855, 383] width 97 height 33
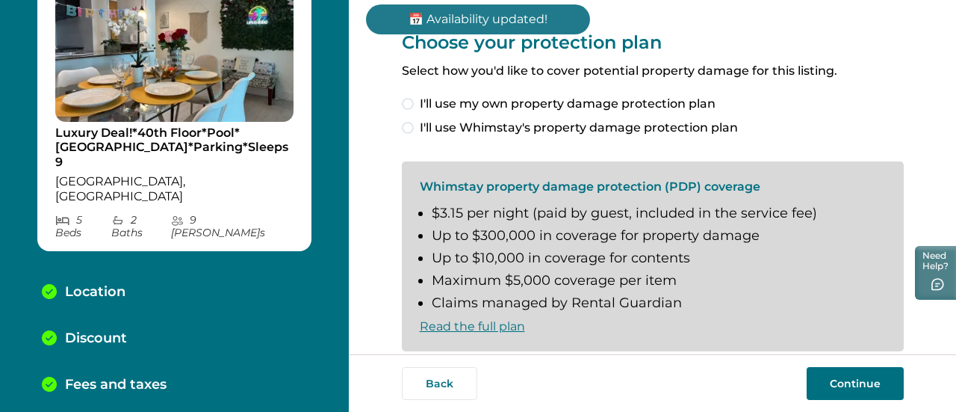
scroll to position [126, 0]
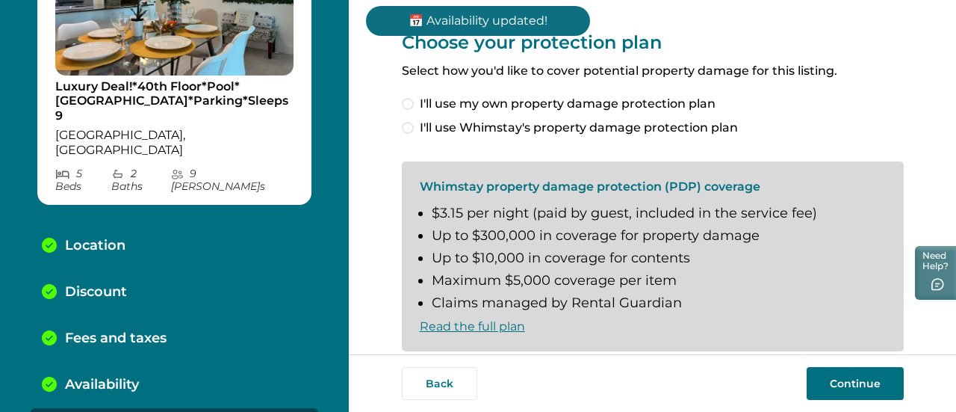
click at [837, 119] on label "I'll use Whimstay's property damage protection plan" at bounding box center [653, 128] width 502 height 18
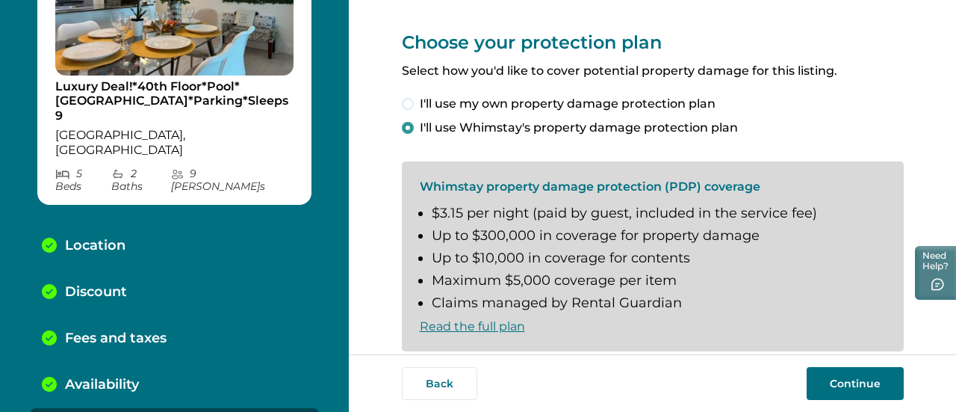
click at [406, 102] on span at bounding box center [408, 104] width 12 height 12
click at [406, 125] on span at bounding box center [408, 128] width 12 height 12
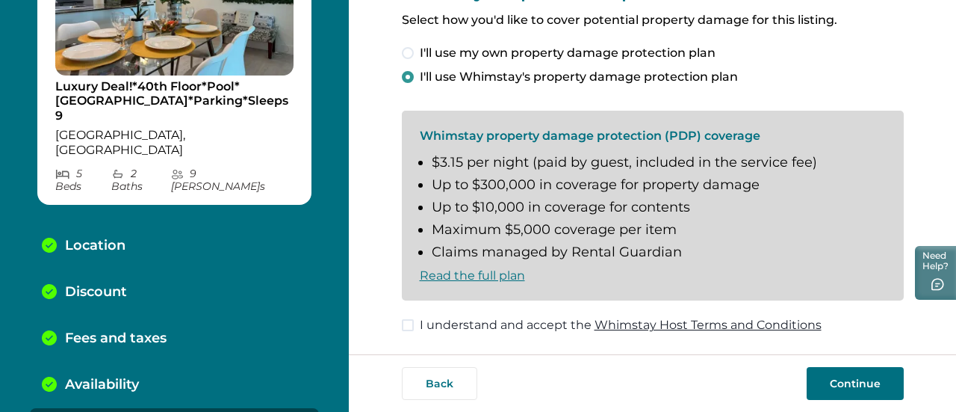
click at [403, 324] on span at bounding box center [408, 325] width 12 height 12
click at [828, 379] on button "Continue" at bounding box center [855, 383] width 97 height 33
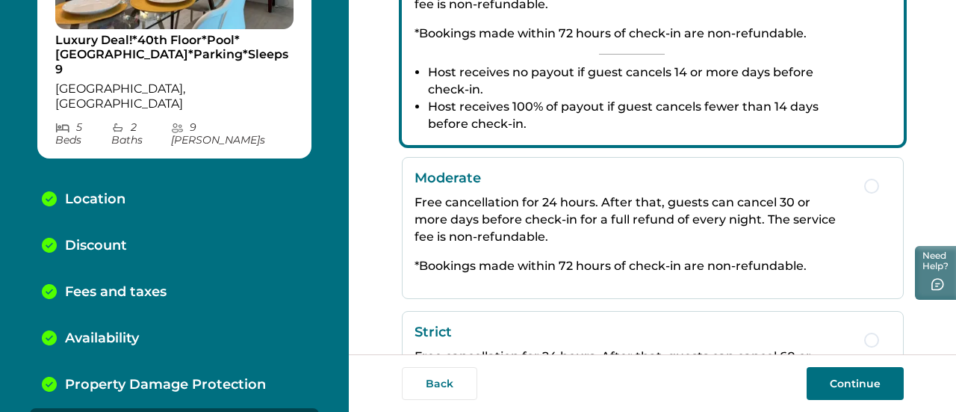
scroll to position [460, 0]
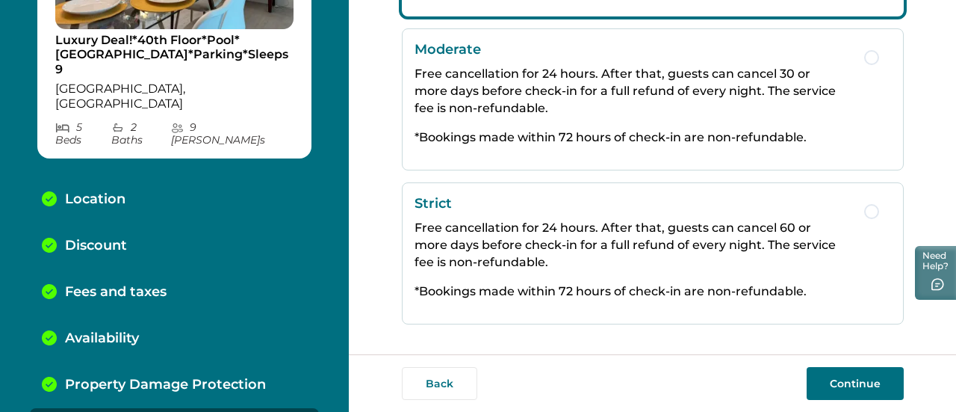
click at [834, 382] on button "Continue" at bounding box center [855, 383] width 97 height 33
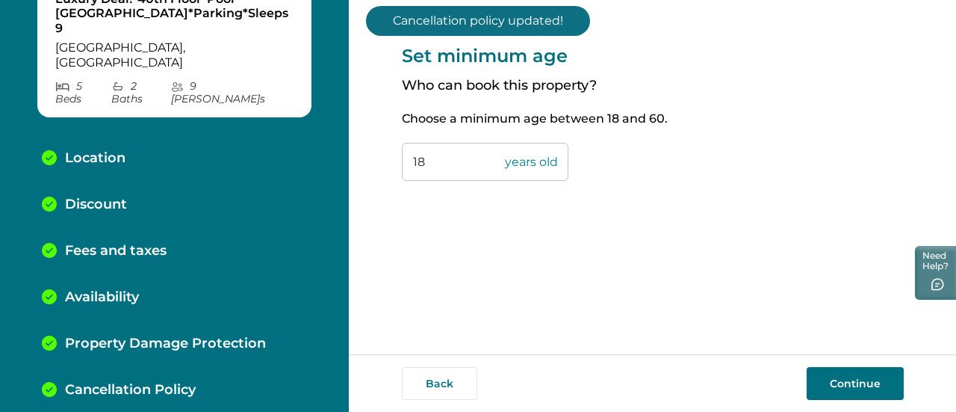
scroll to position [219, 0]
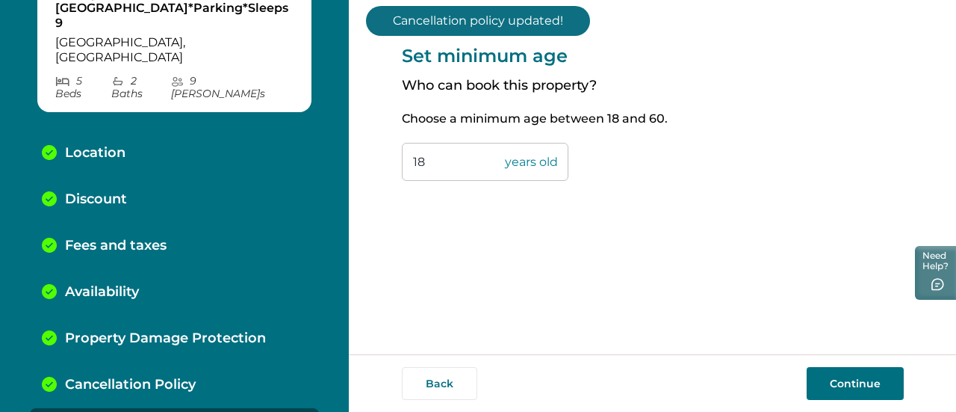
click at [450, 162] on input "18" at bounding box center [485, 162] width 167 height 38
type input "1"
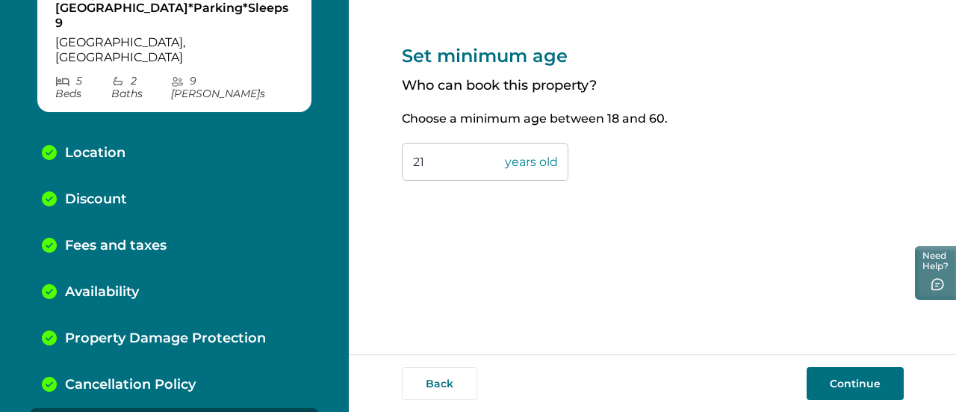
type input "21"
click at [831, 379] on button "Continue" at bounding box center [855, 383] width 97 height 33
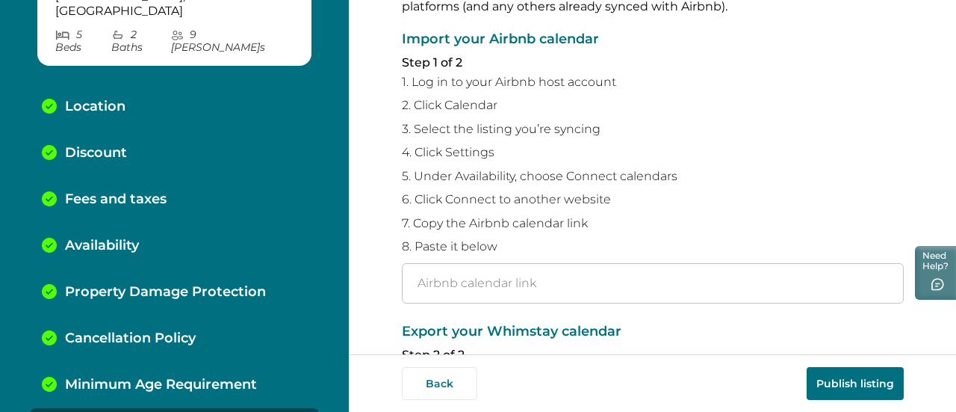
scroll to position [103, 0]
click at [435, 290] on input "text" at bounding box center [653, 281] width 502 height 40
paste input "https://www.airbnb.com/calendar/ical/47967353.ics?s=6940a8344772eedfdc11c61887c…"
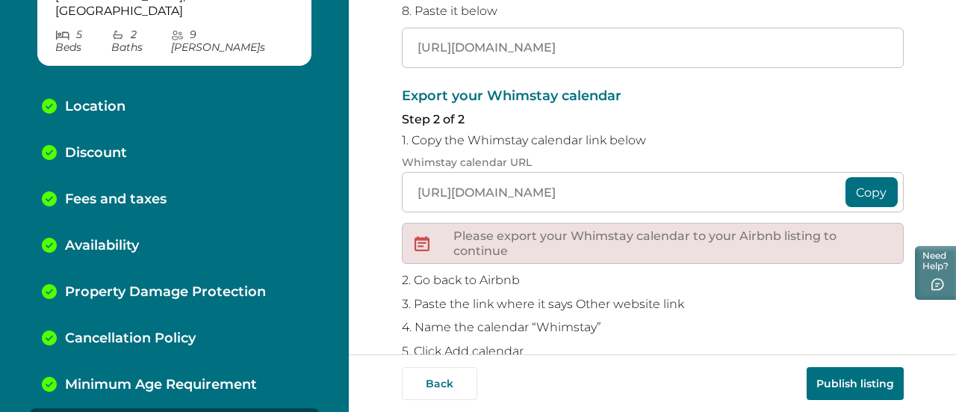
scroll to position [338, 0]
type input "https://www.airbnb.com/calendar/ical/47967353.ics?s=6940a8344772eedfdc11c61887c…"
click at [862, 190] on button "Copy" at bounding box center [872, 191] width 52 height 30
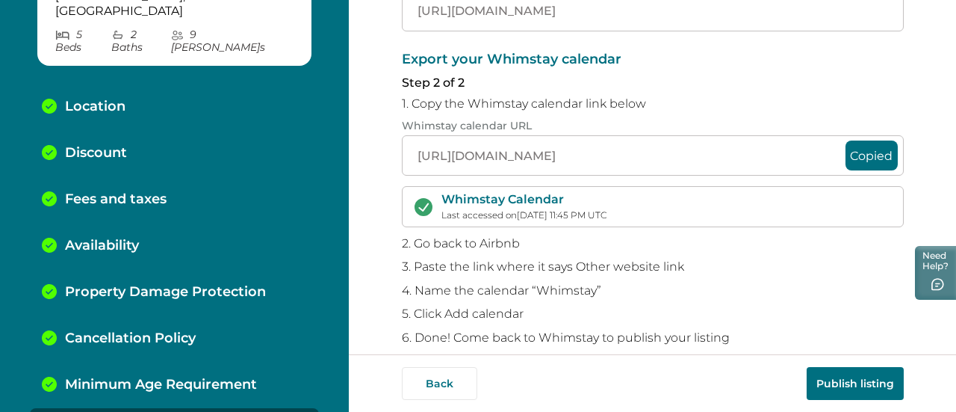
scroll to position [393, 0]
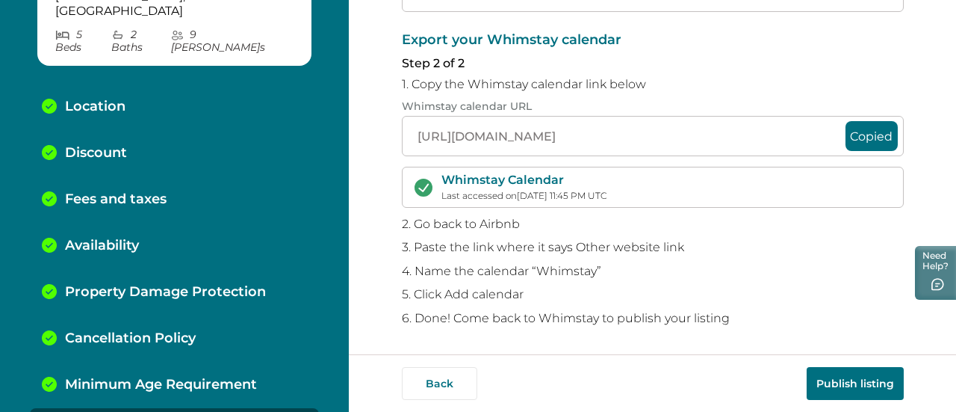
click at [838, 379] on button "Publish listing" at bounding box center [855, 383] width 97 height 33
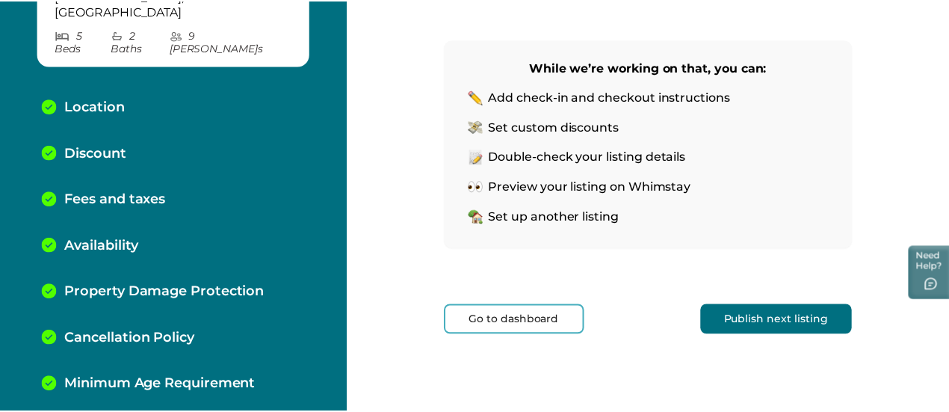
scroll to position [281, 0]
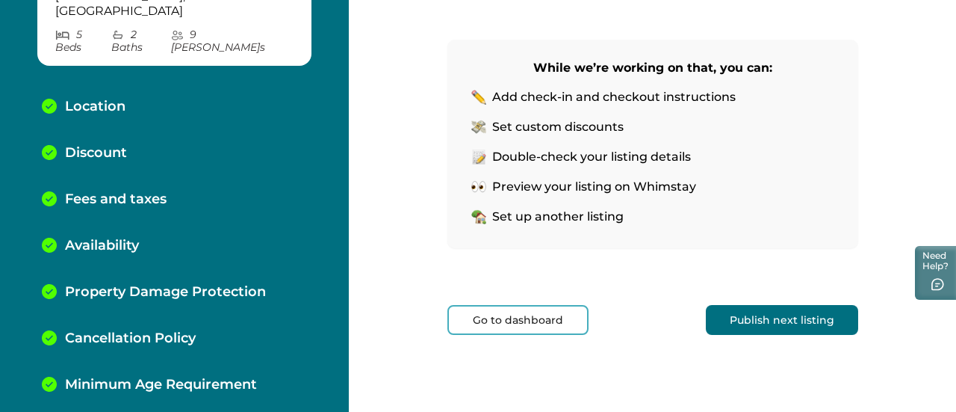
click at [503, 316] on button "Go to dashboard" at bounding box center [517, 320] width 141 height 30
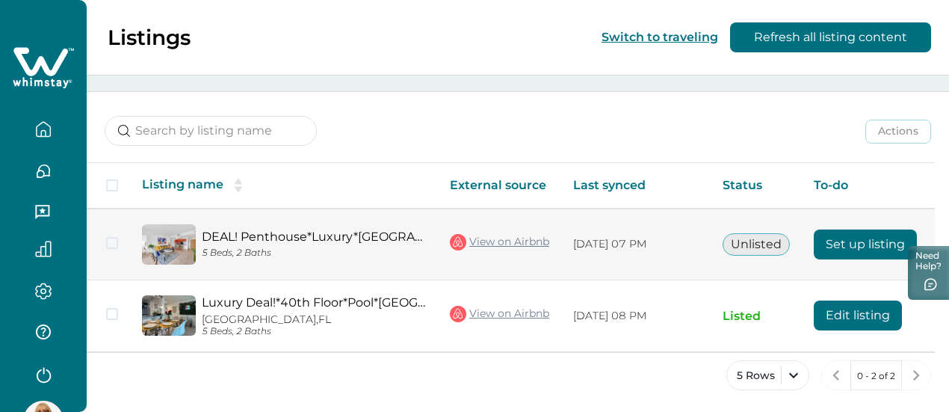
scroll to position [47, 0]
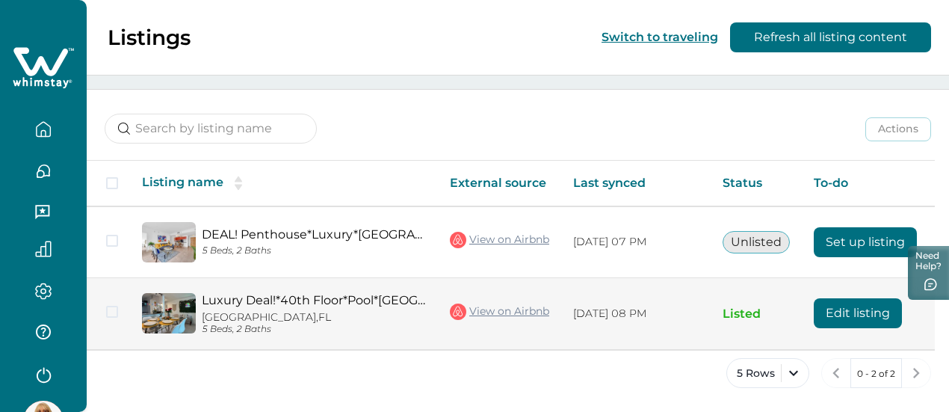
click at [844, 306] on button "Edit listing" at bounding box center [857, 313] width 88 height 30
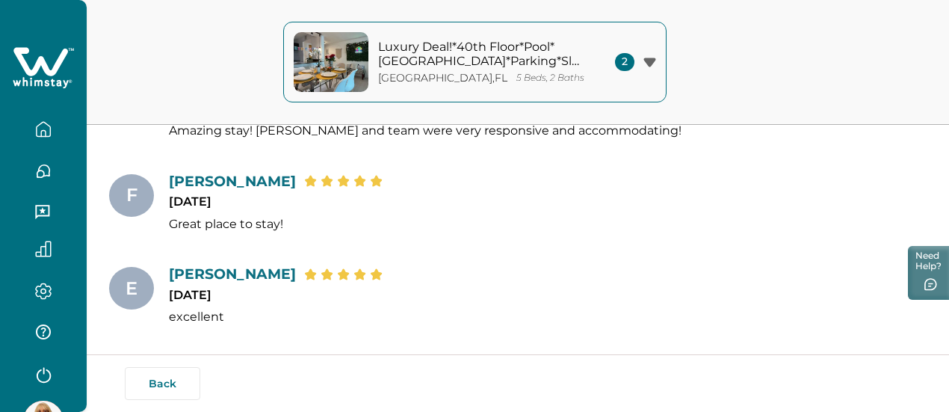
scroll to position [3928, 0]
click at [175, 376] on button "Back" at bounding box center [162, 383] width 75 height 33
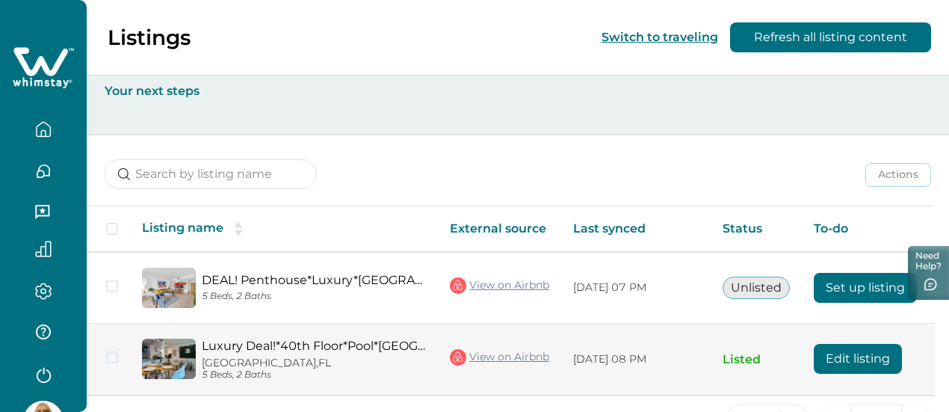
click at [832, 355] on button "Edit listing" at bounding box center [857, 359] width 88 height 30
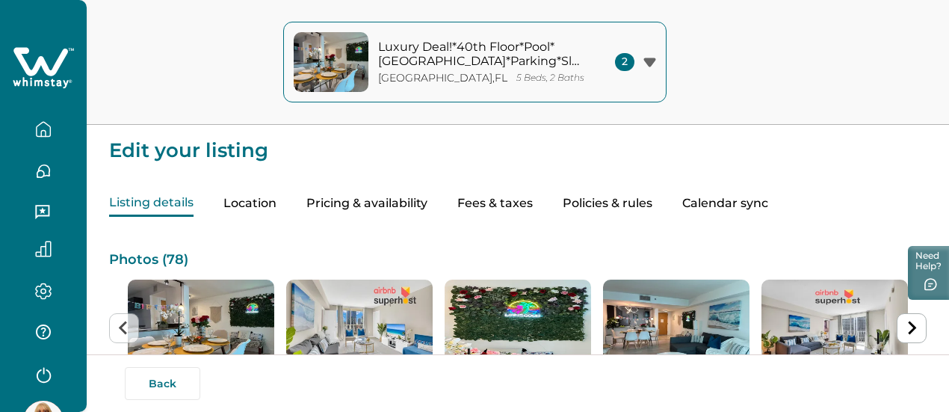
click at [652, 204] on button "Policies & rules" at bounding box center [607, 203] width 90 height 26
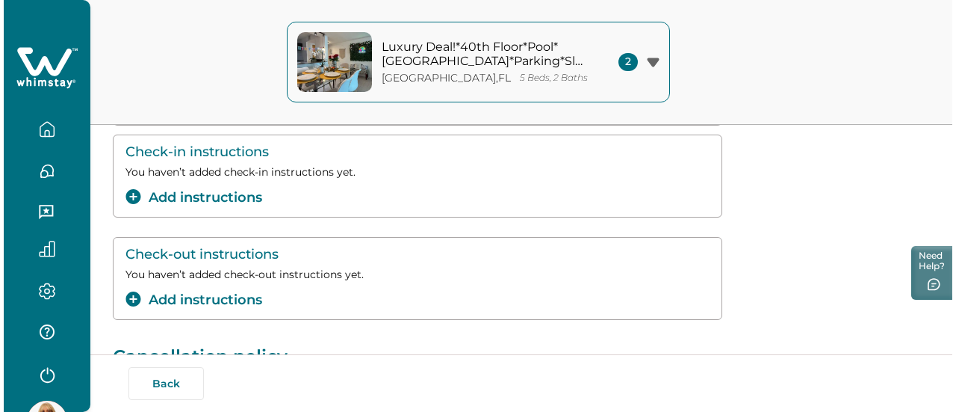
scroll to position [208, 0]
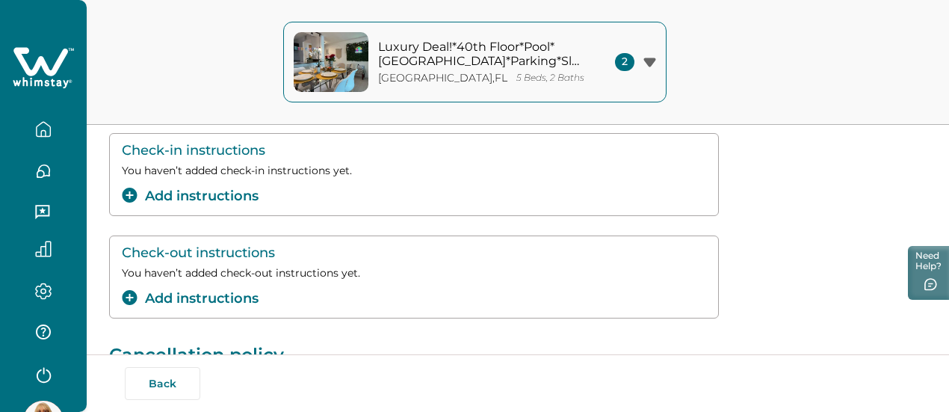
click at [185, 199] on button "Add instructions" at bounding box center [190, 196] width 137 height 20
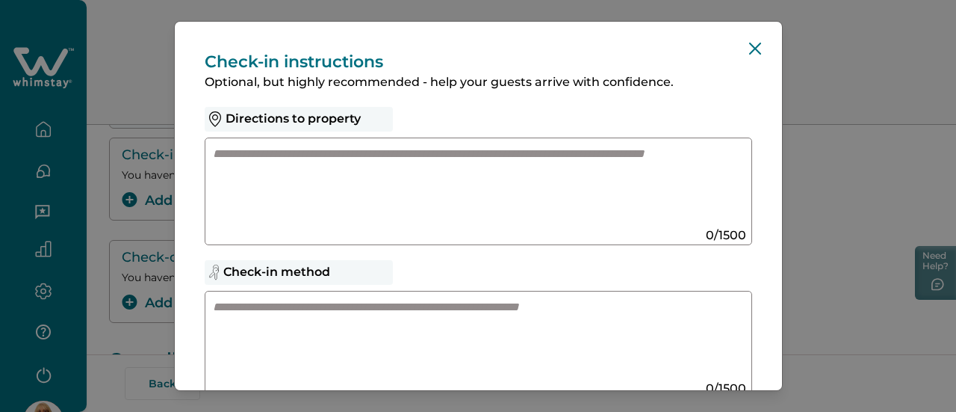
click at [215, 149] on textarea at bounding box center [464, 186] width 502 height 80
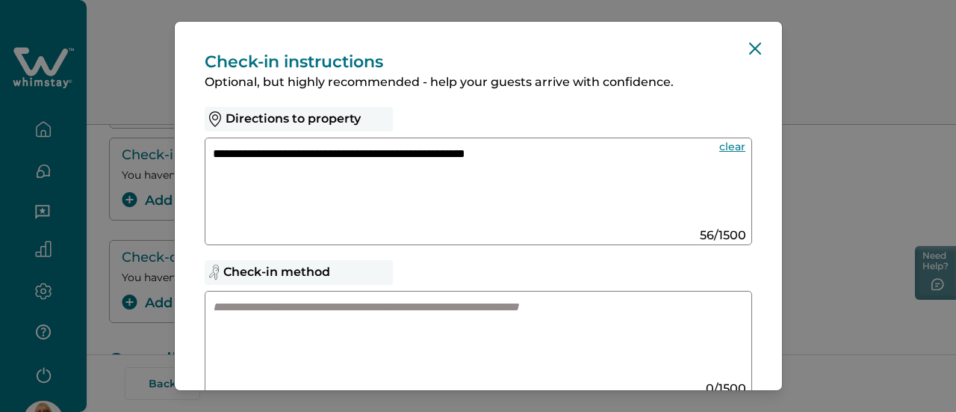
click at [441, 157] on textarea "**********" at bounding box center [460, 186] width 495 height 81
click at [566, 157] on textarea "**********" at bounding box center [460, 186] width 495 height 81
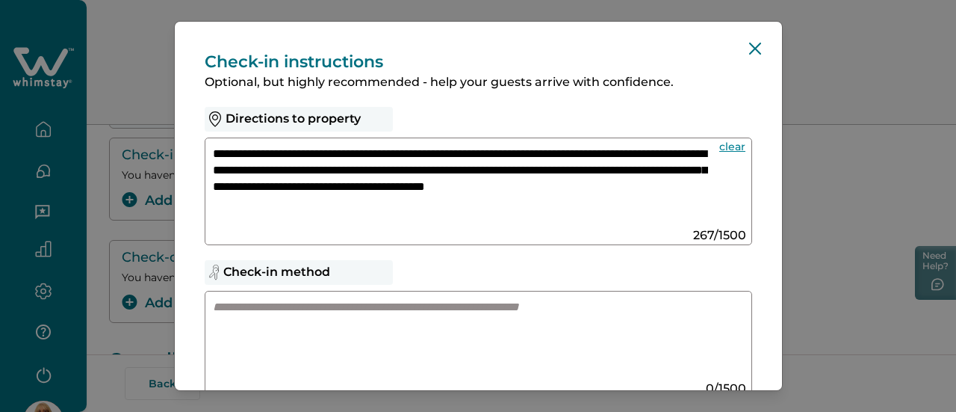
click at [554, 153] on textarea "**********" at bounding box center [460, 186] width 495 height 81
click at [534, 214] on textarea "**********" at bounding box center [460, 186] width 495 height 81
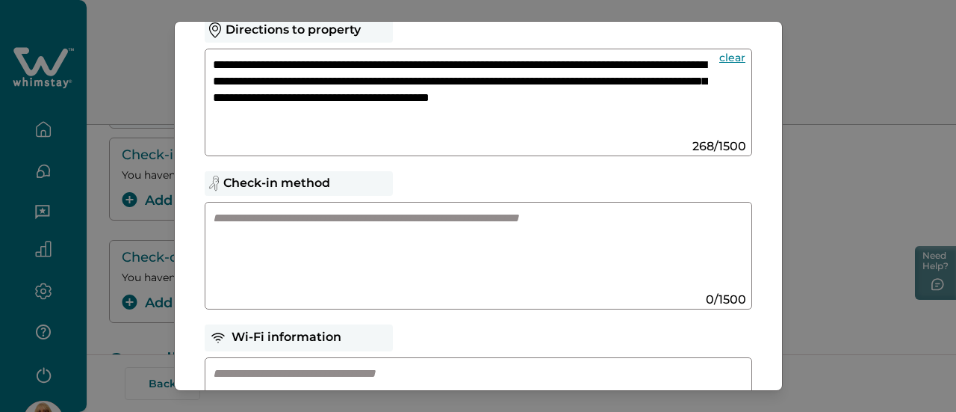
scroll to position [91, 0]
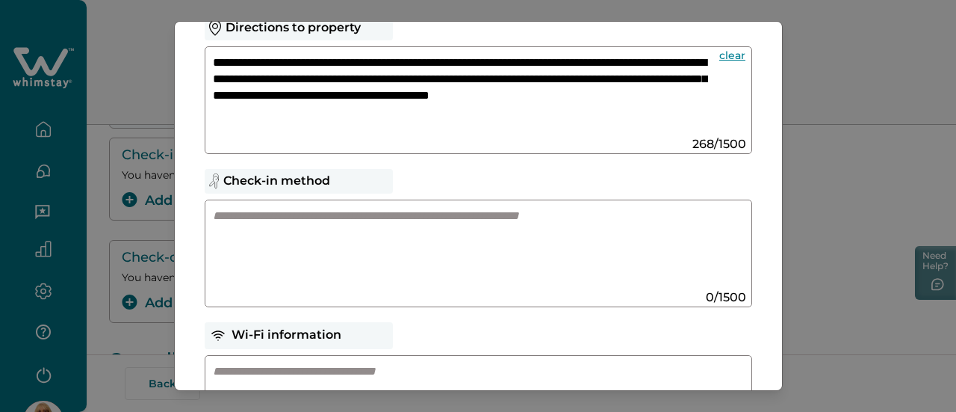
type textarea "**********"
click at [215, 216] on textarea at bounding box center [464, 248] width 502 height 80
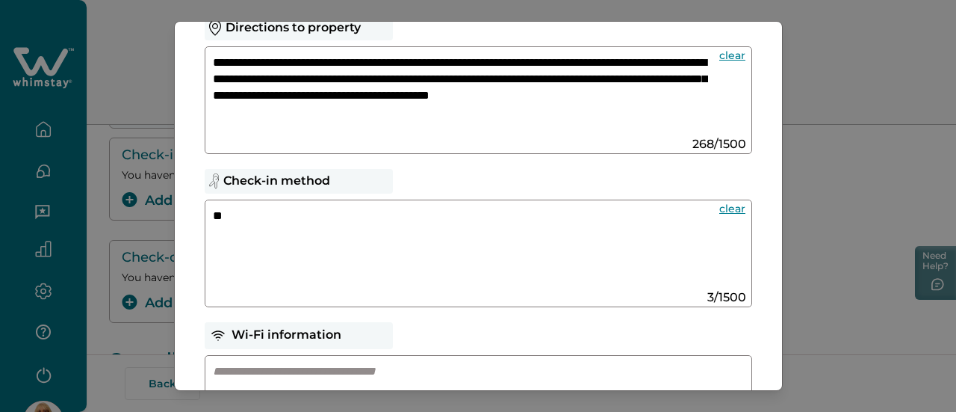
type textarea "*"
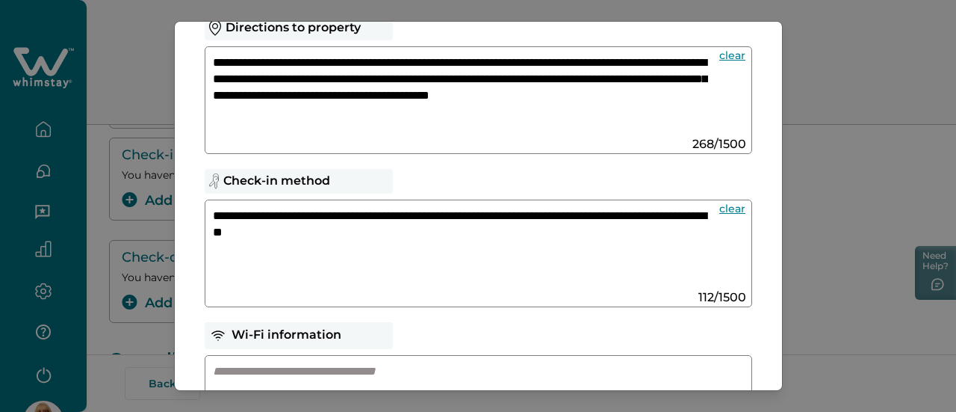
click at [287, 234] on textarea "**********" at bounding box center [460, 248] width 495 height 81
click at [269, 214] on textarea "**********" at bounding box center [460, 248] width 495 height 81
click at [493, 236] on textarea "**********" at bounding box center [460, 248] width 495 height 81
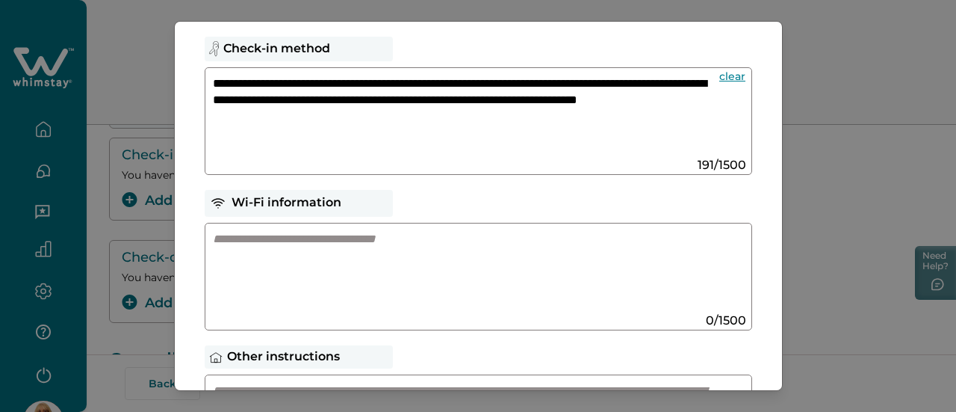
scroll to position [224, 0]
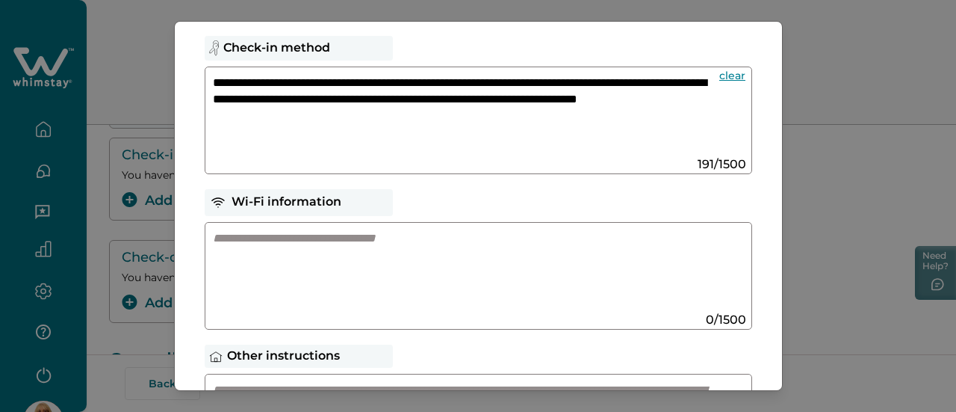
type textarea "**********"
click at [215, 238] on textarea at bounding box center [464, 270] width 502 height 80
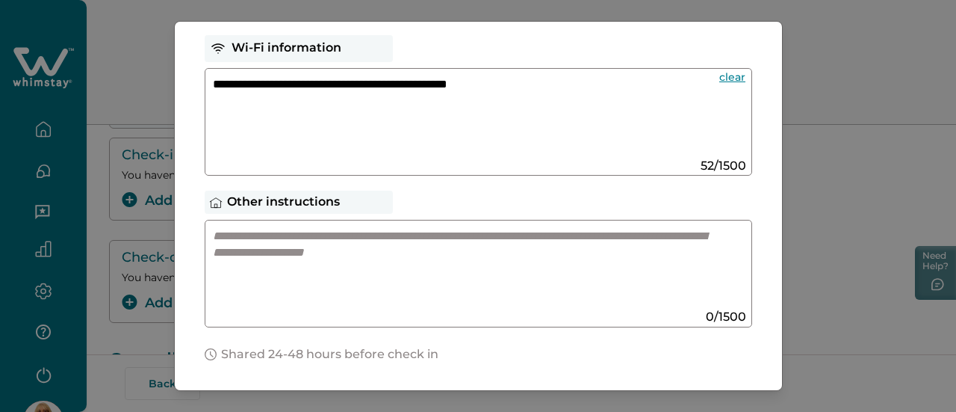
scroll to position [379, 0]
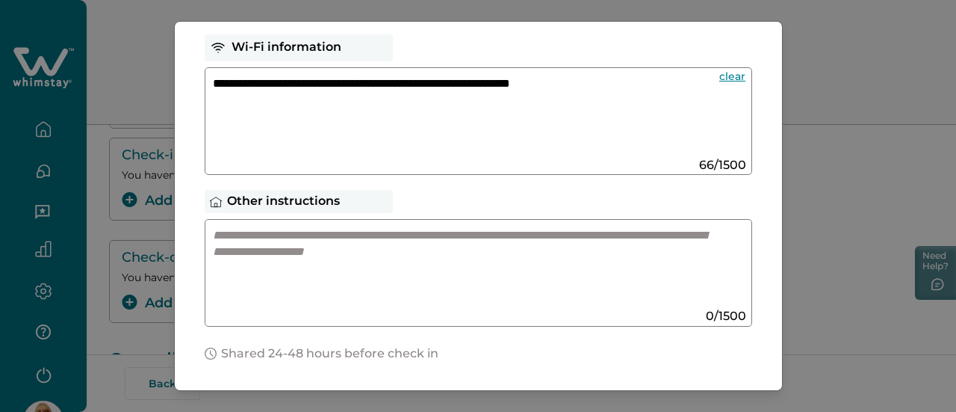
click at [545, 82] on textarea "**********" at bounding box center [460, 115] width 495 height 81
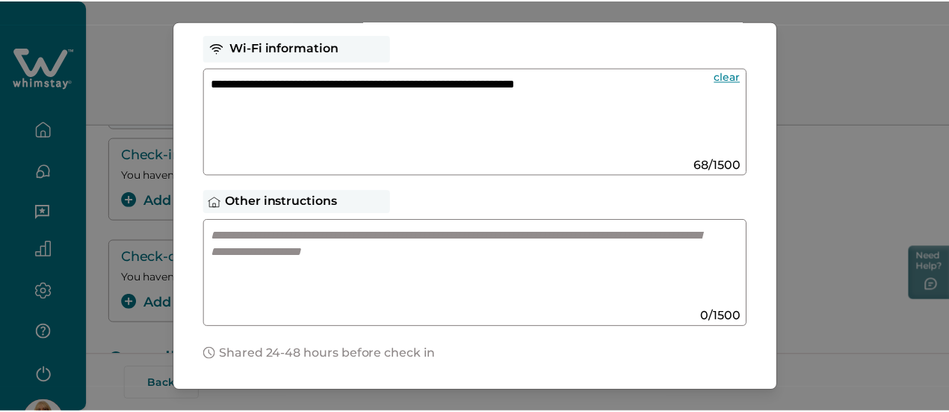
scroll to position [483, 0]
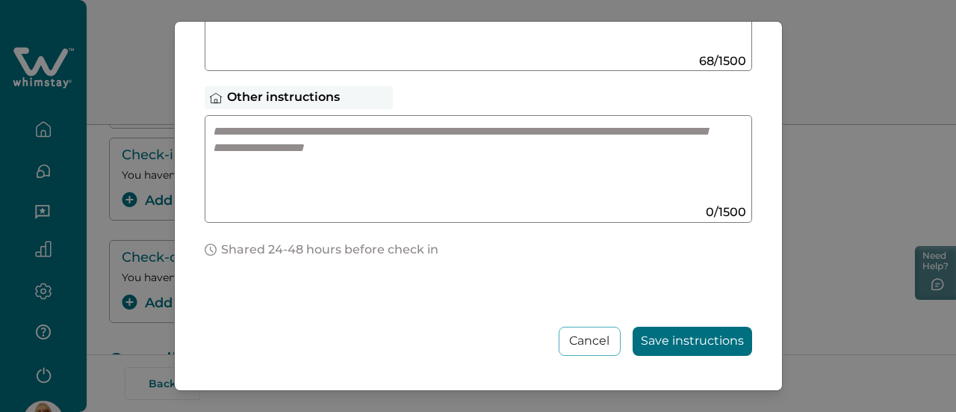
type textarea "**********"
click at [677, 335] on button "Save instructions" at bounding box center [693, 340] width 120 height 29
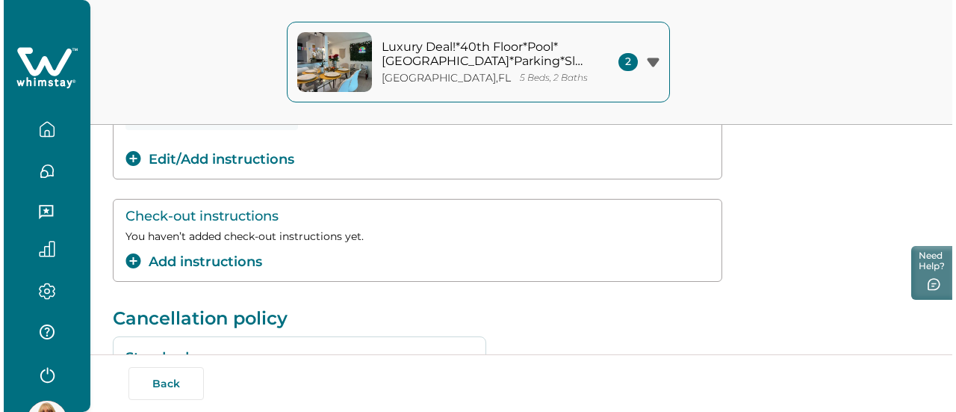
scroll to position [363, 0]
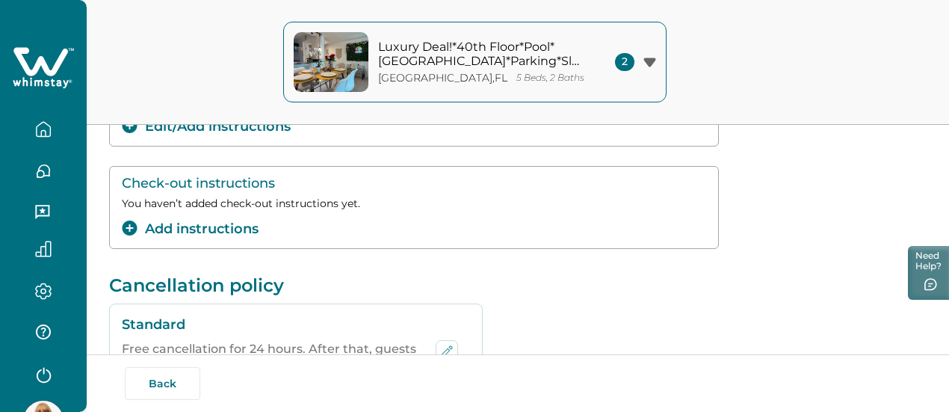
click at [124, 203] on p "You haven’t added check-out instructions yet." at bounding box center [414, 203] width 584 height 13
click at [165, 231] on button "Add instructions" at bounding box center [190, 229] width 137 height 20
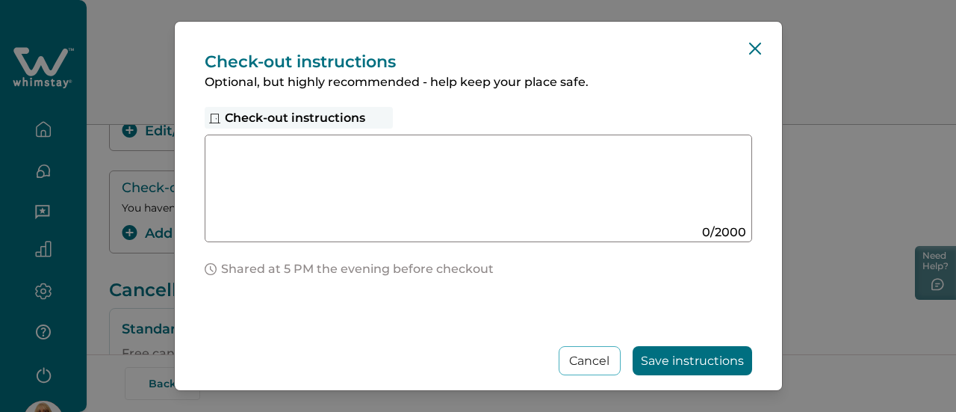
click at [234, 144] on textarea at bounding box center [464, 183] width 502 height 80
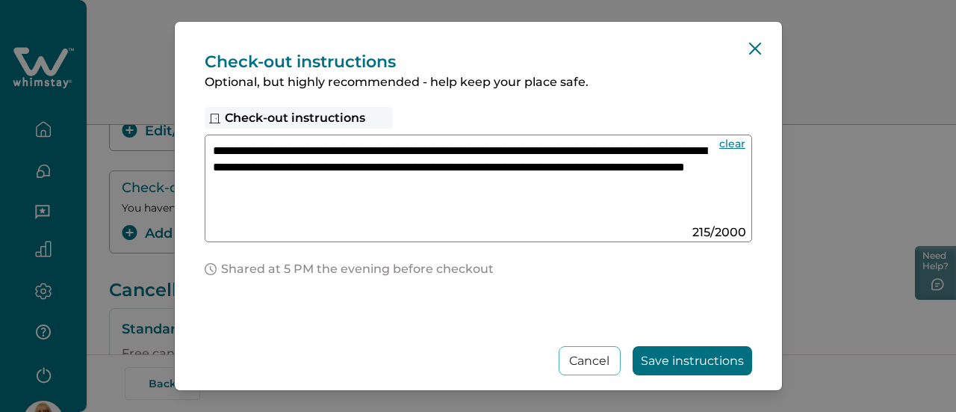
click at [239, 149] on textarea "**********" at bounding box center [460, 183] width 495 height 81
click at [526, 185] on textarea "**********" at bounding box center [460, 183] width 495 height 81
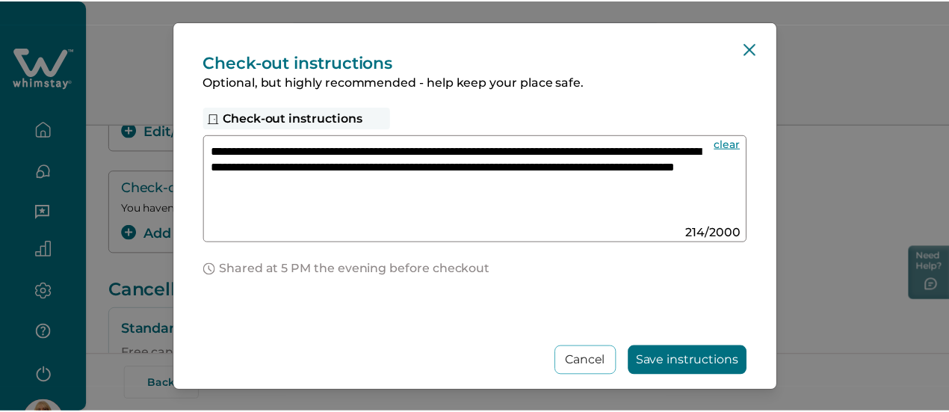
scroll to position [19, 0]
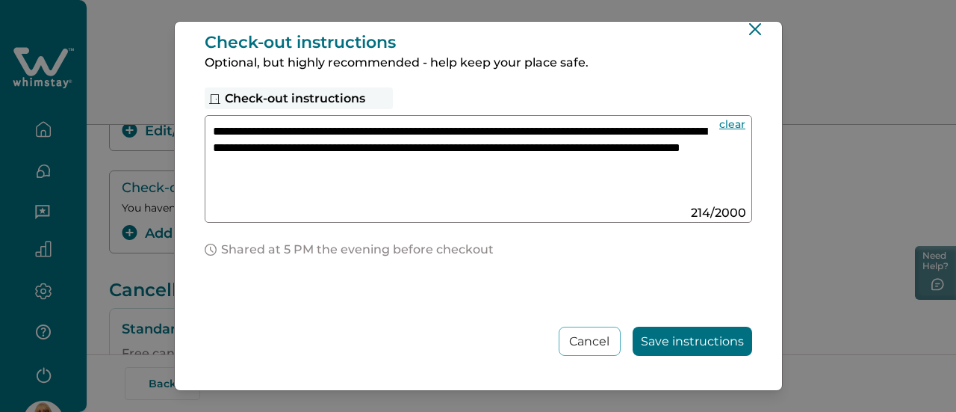
type textarea "**********"
click at [656, 333] on button "Save instructions" at bounding box center [693, 340] width 120 height 29
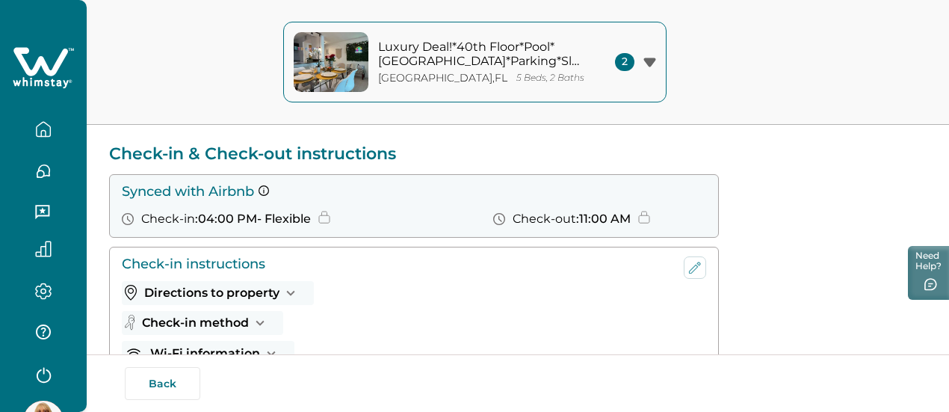
scroll to position [0, 0]
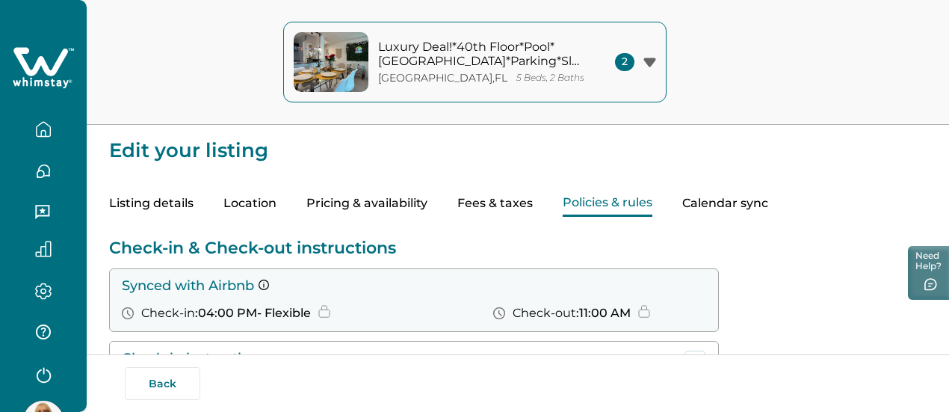
click at [438, 55] on p "Luxury Deal!*40th Floor*Pool*[GEOGRAPHIC_DATA]*Parking*Sleeps9" at bounding box center [479, 54] width 202 height 29
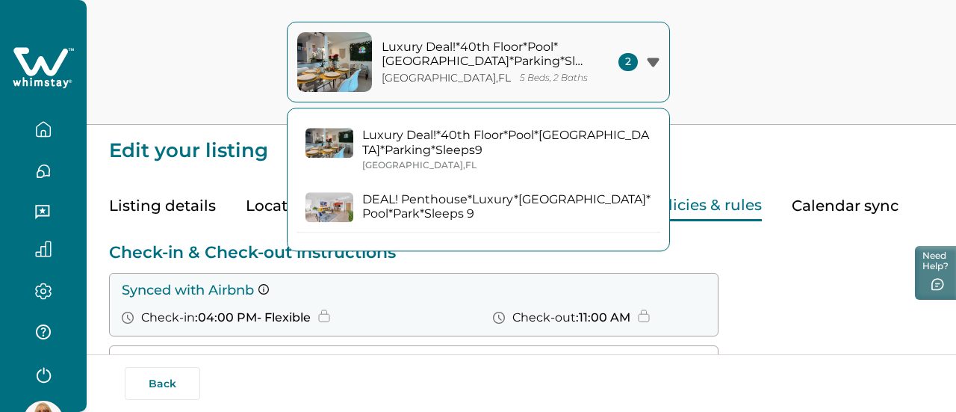
click at [391, 134] on p "Luxury Deal!*40th Floor*Pool*[GEOGRAPHIC_DATA]*Parking*Sleeps9" at bounding box center [506, 142] width 289 height 29
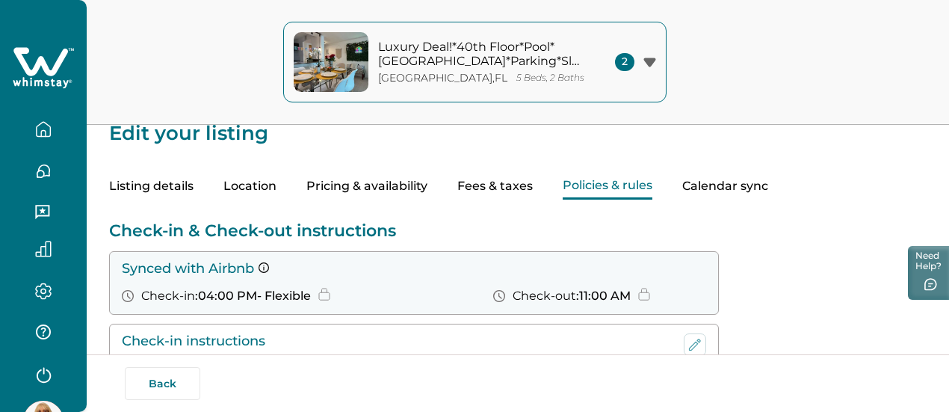
scroll to position [16, 0]
click at [419, 187] on button "Pricing & availability" at bounding box center [366, 187] width 121 height 26
